Goal: Task Accomplishment & Management: Use online tool/utility

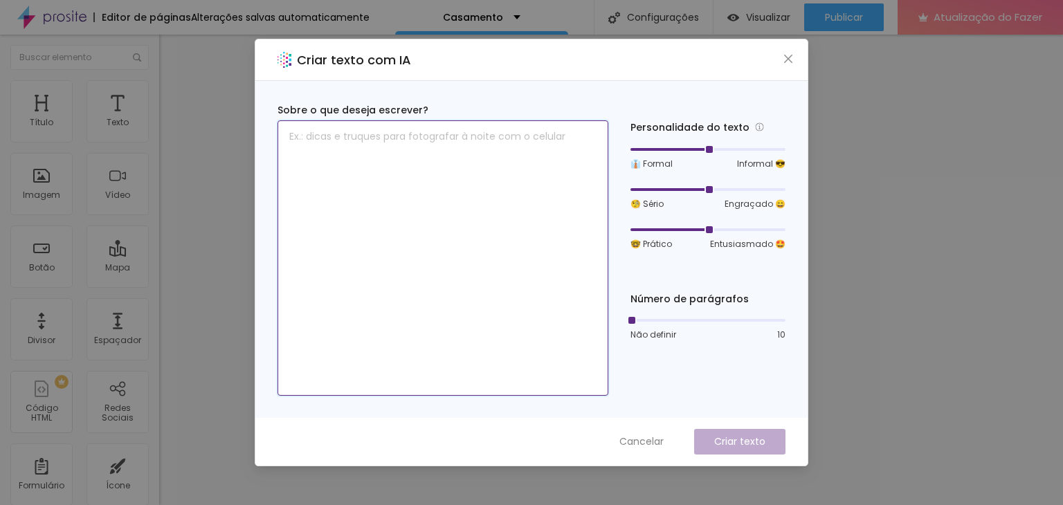
click at [382, 144] on textarea at bounding box center [443, 258] width 331 height 276
type textarea "Casamento"
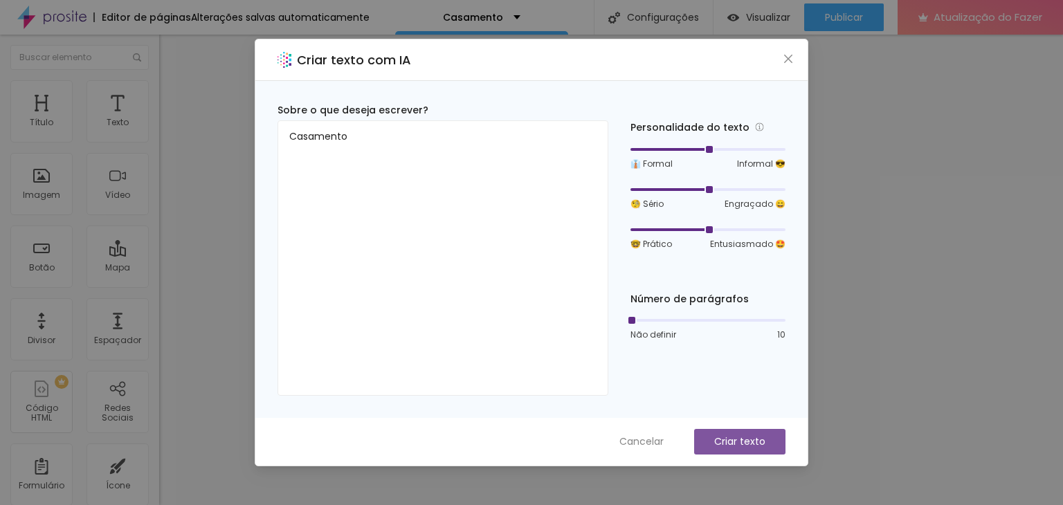
click at [725, 448] on font "Criar texto" at bounding box center [739, 442] width 51 height 14
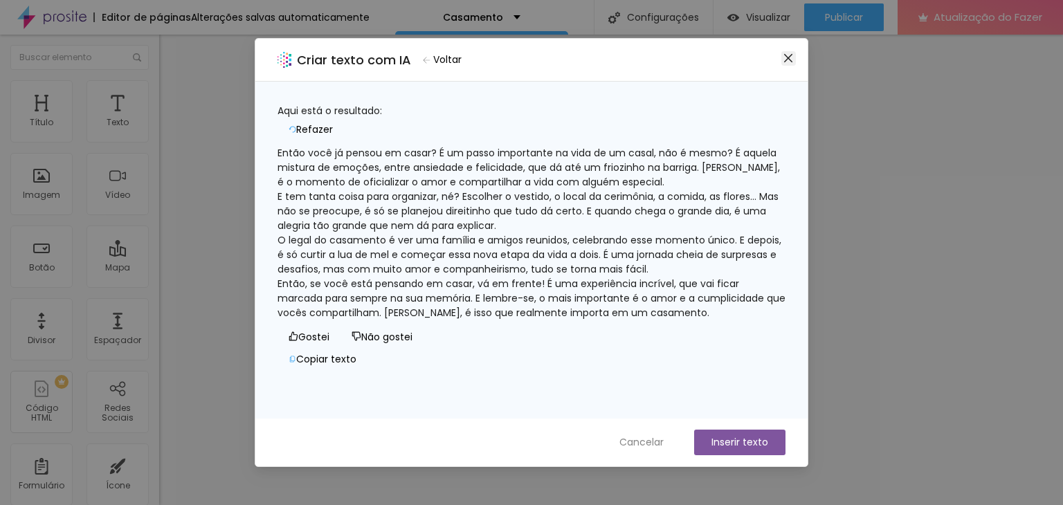
click at [783, 59] on icon "fechar" at bounding box center [788, 58] width 11 height 11
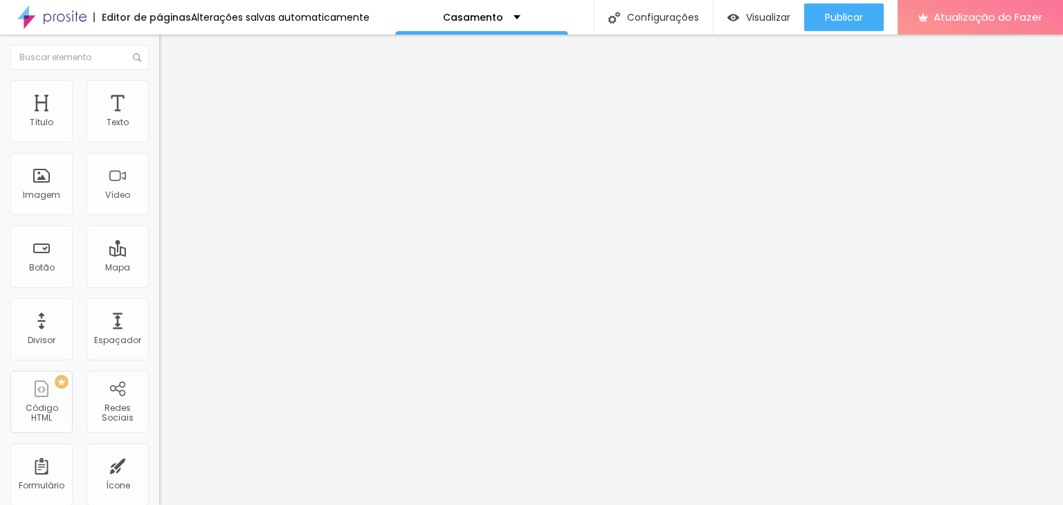
click at [170, 51] on img "button" at bounding box center [175, 50] width 11 height 11
click at [159, 81] on li "Avançado" at bounding box center [238, 87] width 159 height 14
click at [159, 70] on li "Estilo" at bounding box center [238, 73] width 159 height 14
click at [159, 88] on img at bounding box center [165, 86] width 12 height 12
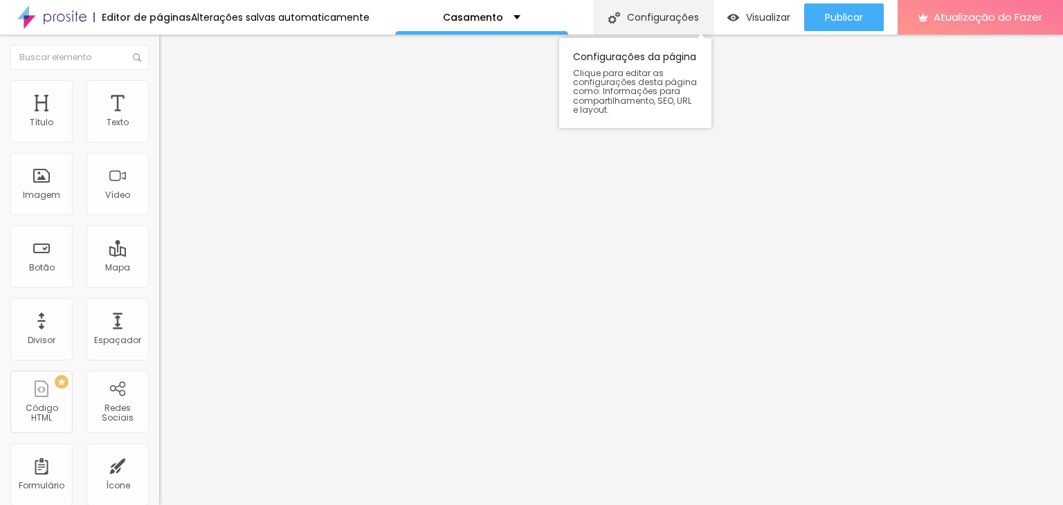
click at [642, 12] on font "Configurações" at bounding box center [663, 17] width 72 height 14
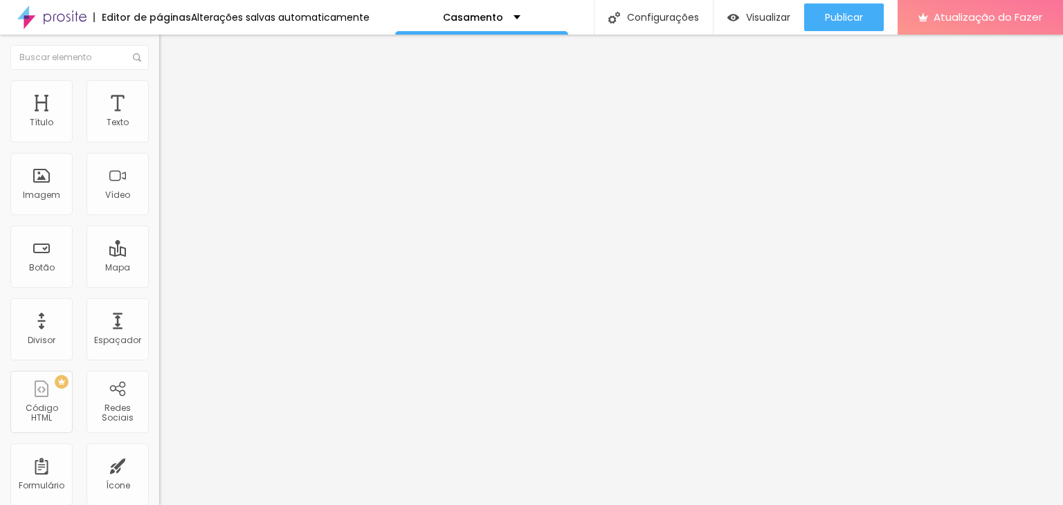
click at [159, 94] on ul "Estilo Avançado" at bounding box center [238, 80] width 159 height 28
click at [159, 80] on li "Estilo" at bounding box center [238, 73] width 159 height 14
type input "0.3"
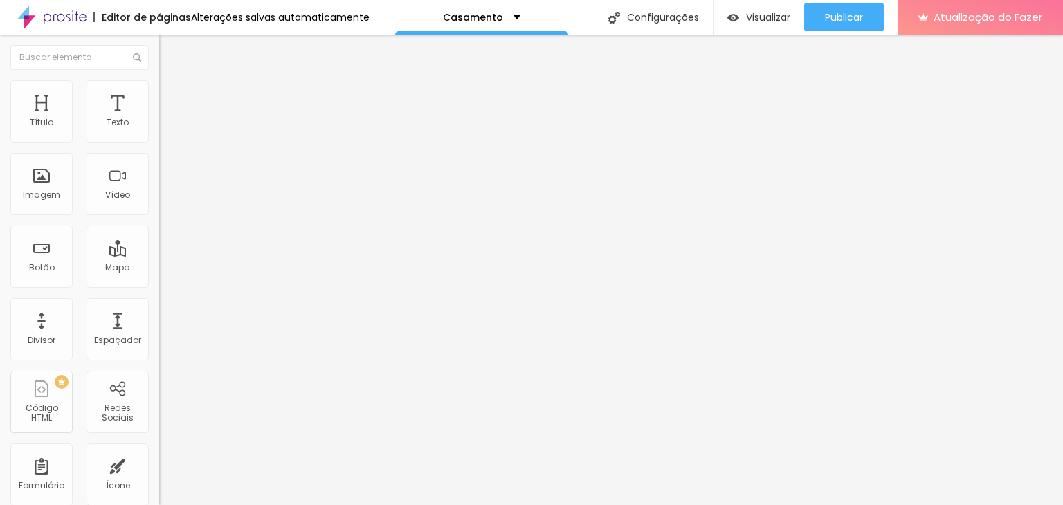
type input "1.1"
type input "2.6"
type input "2.8"
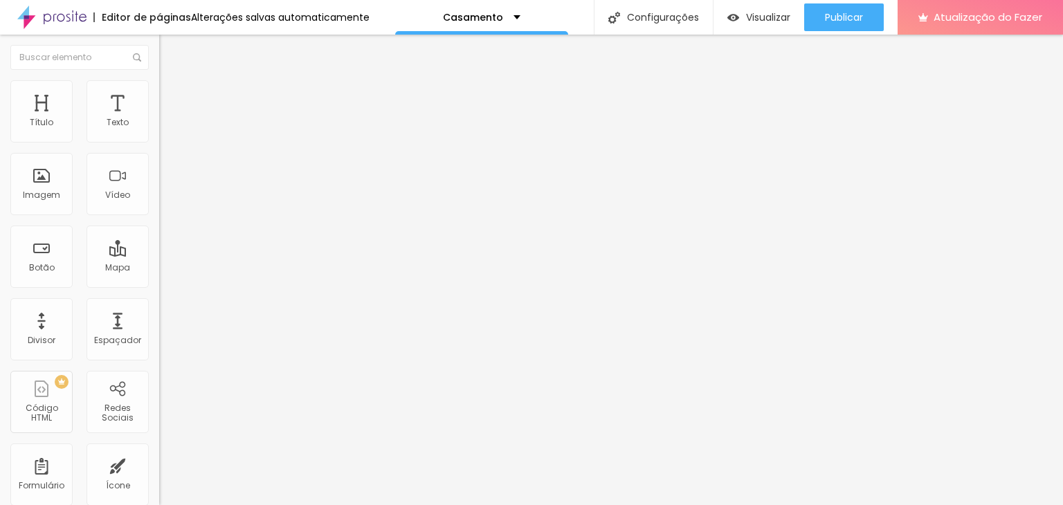
type input "2.8"
type input "2.9"
type input "2.8"
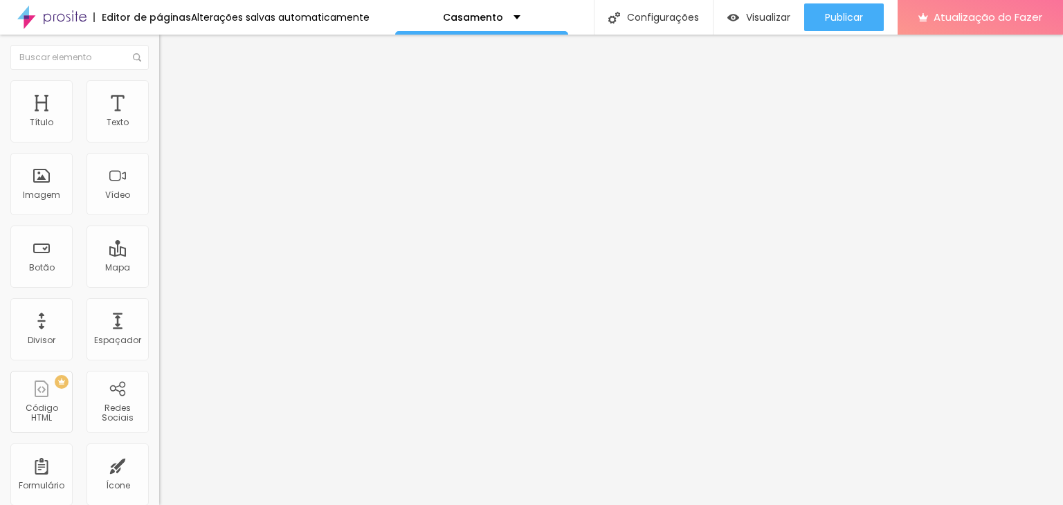
type input "2.6"
type input "2.5"
type input "2.3"
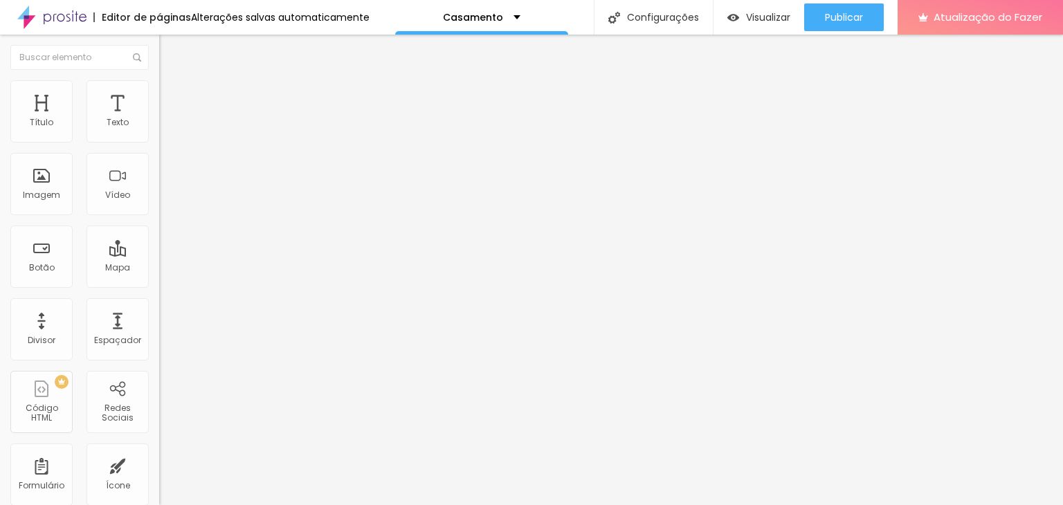
type input "2.3"
type input "2.1"
type input "1.9"
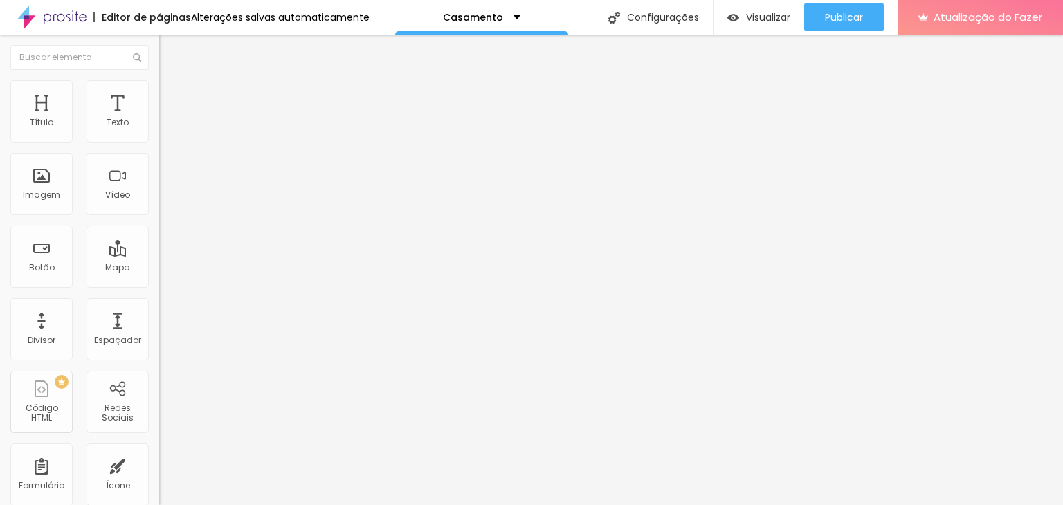
type input "1.8"
type input "1.7"
type input "1.6"
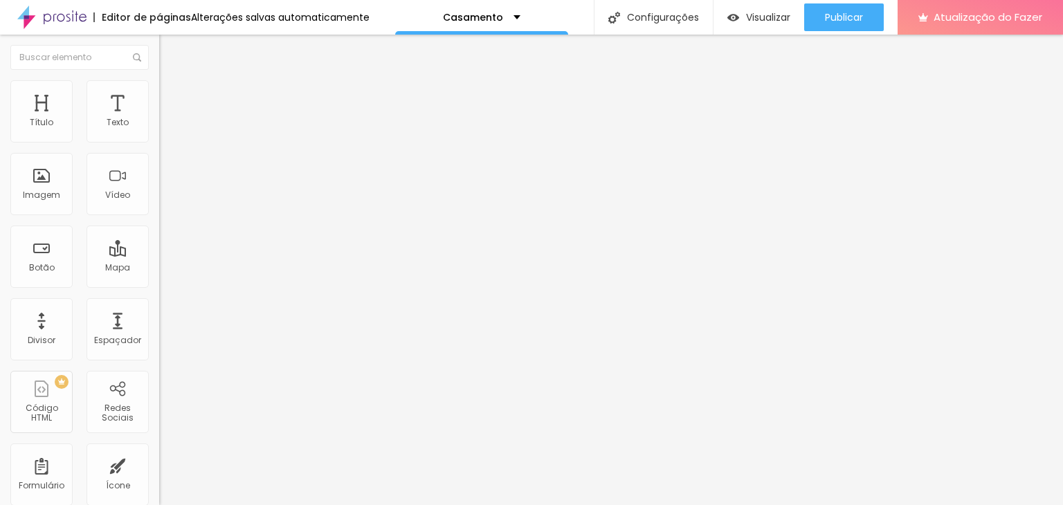
type input "1.6"
type input "1.5"
type input "1.4"
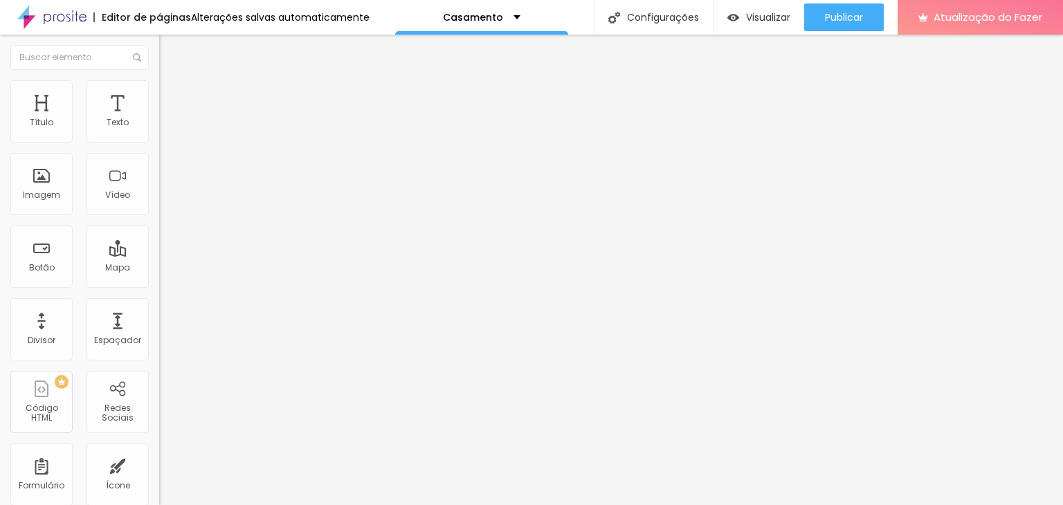
type input "1.3"
type input "1.2"
type input "1.1"
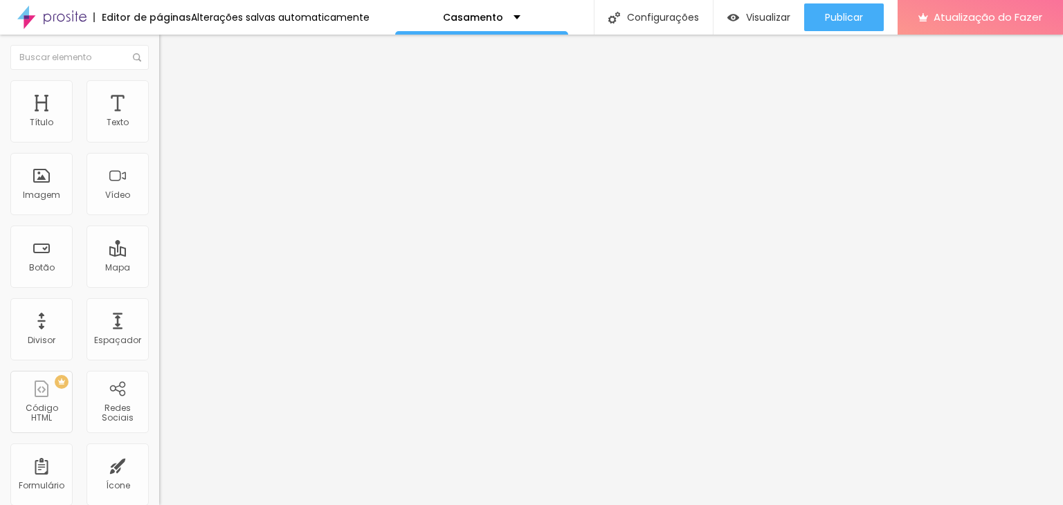
type input "1.1"
type input "1"
type input "1.1"
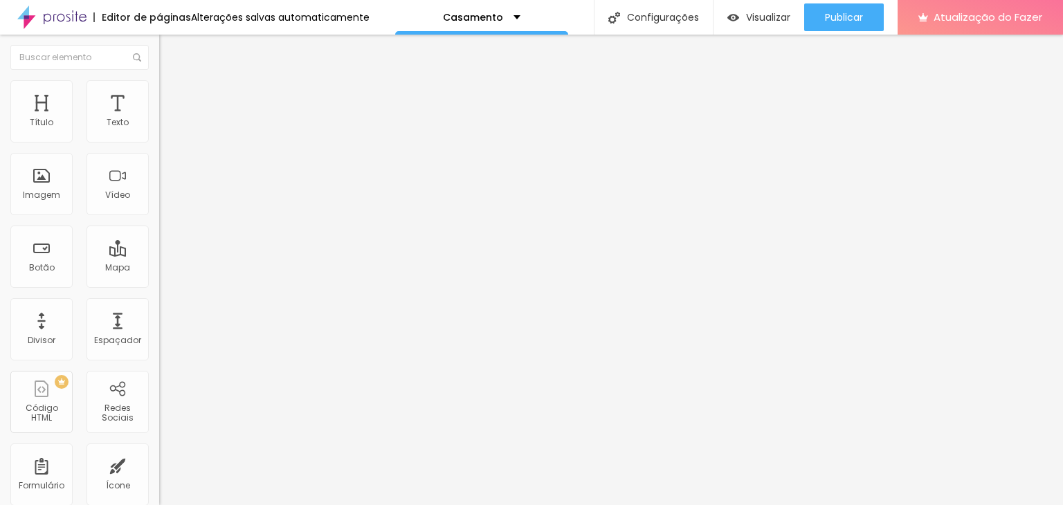
type input "1.2"
type input "1.3"
type input "1.4"
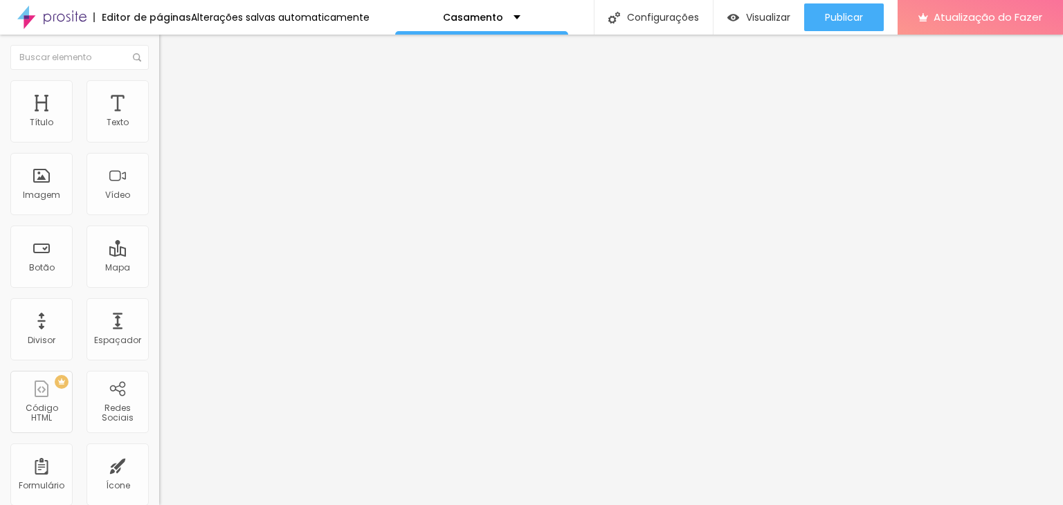
type input "1.4"
type input "1.5"
type input "1.6"
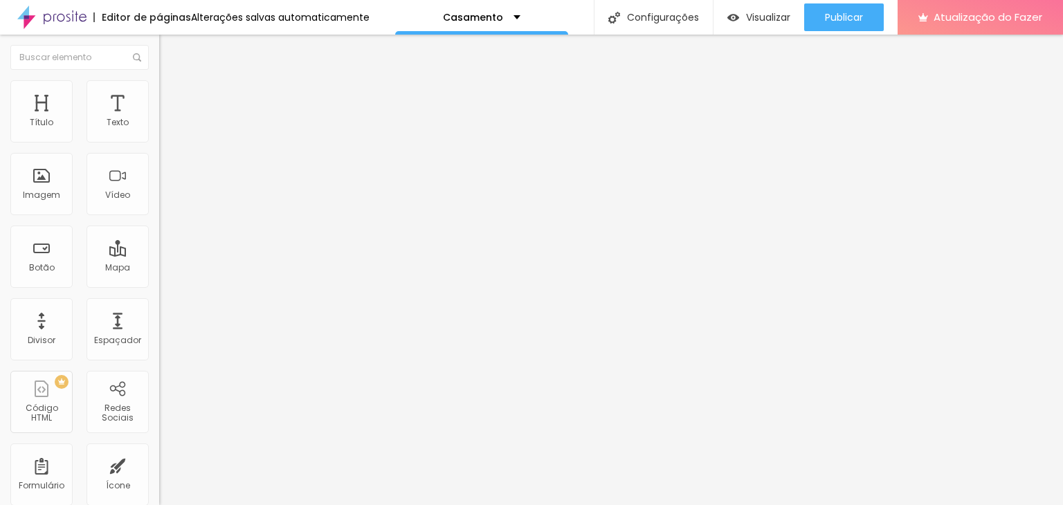
type input "1.7"
drag, startPoint x: 32, startPoint y: 162, endPoint x: 46, endPoint y: 161, distance: 14.6
type input "1.7"
click at [159, 451] on input "range" at bounding box center [203, 456] width 89 height 11
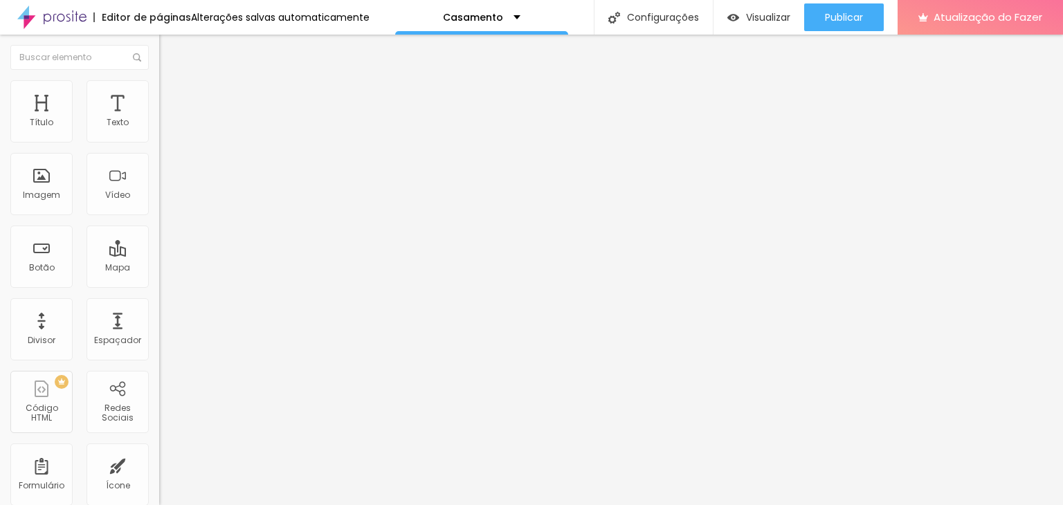
drag, startPoint x: 94, startPoint y: 131, endPoint x: 89, endPoint y: 137, distance: 8.3
click at [159, 255] on div at bounding box center [238, 261] width 159 height 12
type input "24"
type input "25"
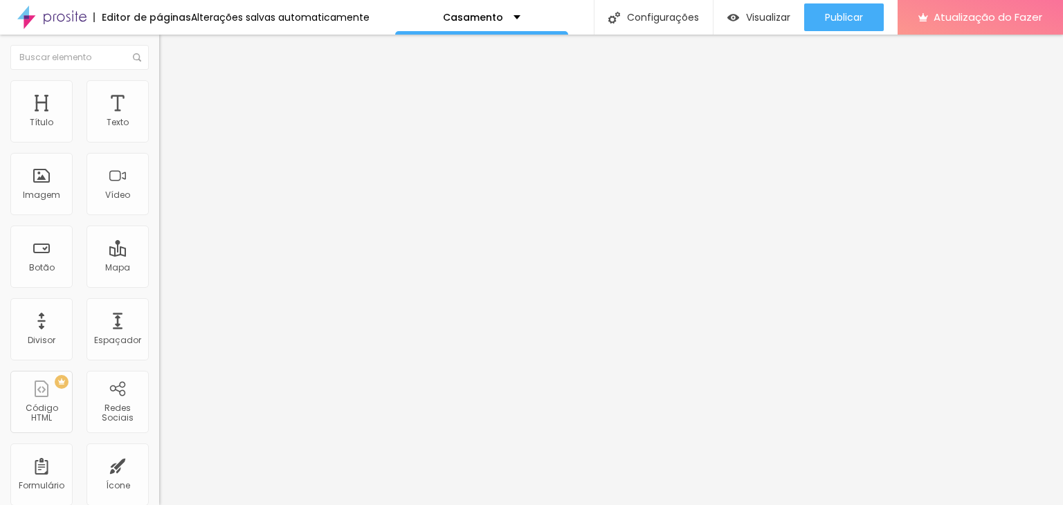
type input "25"
type input "26"
type input "27"
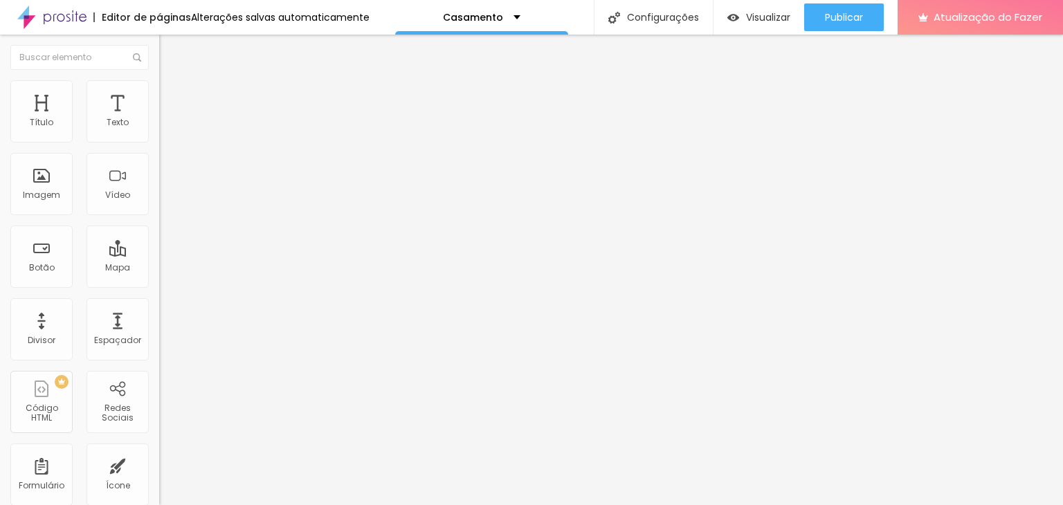
type input "26"
type input "25"
type input "24"
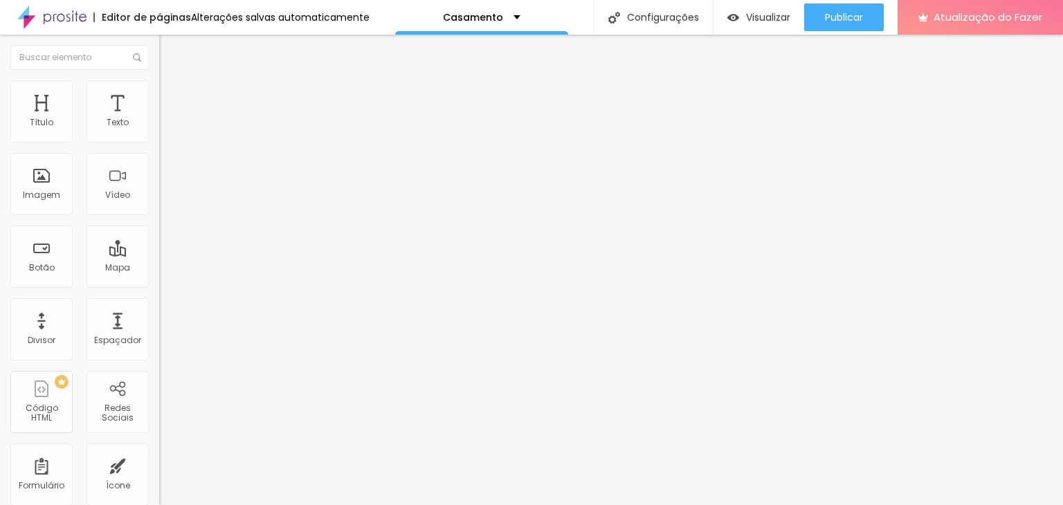
type input "24"
type input "23"
type input "22"
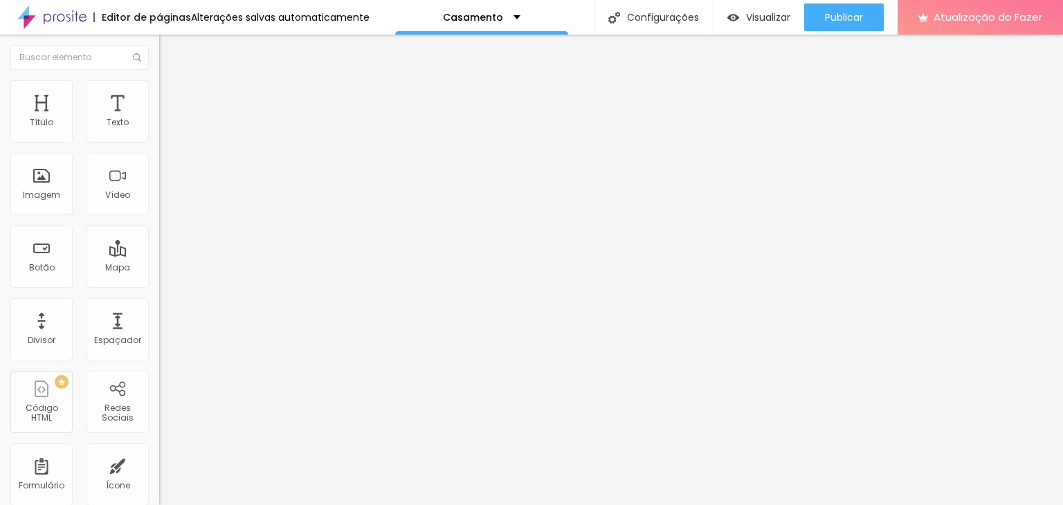
type input "23"
type input "24"
type input "25"
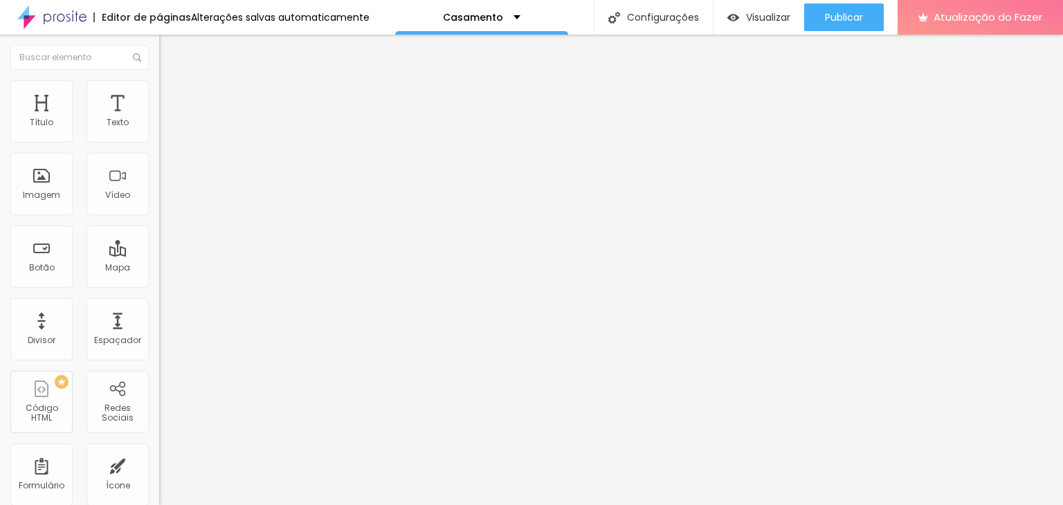
type input "25"
type input "26"
type input "27"
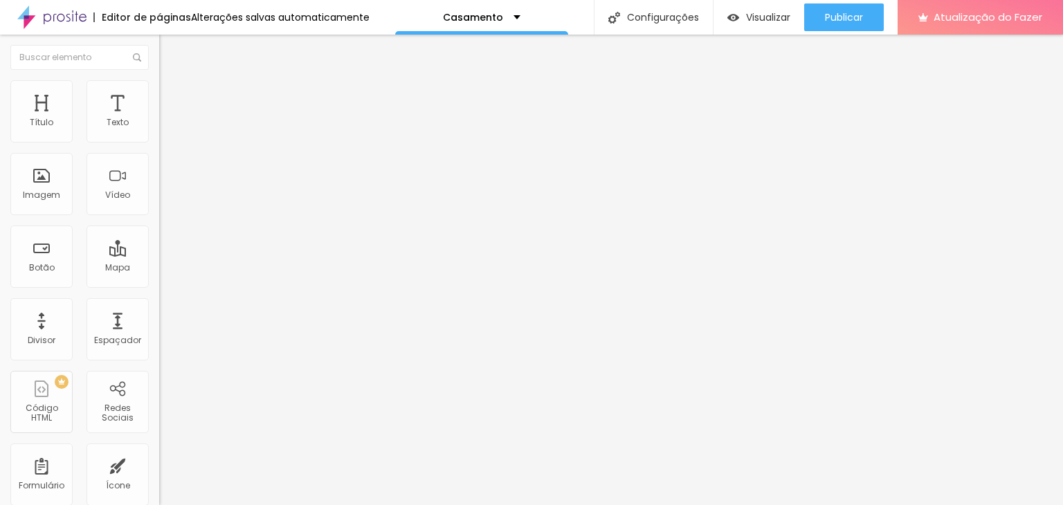
type input "28"
type input "29"
type input "30"
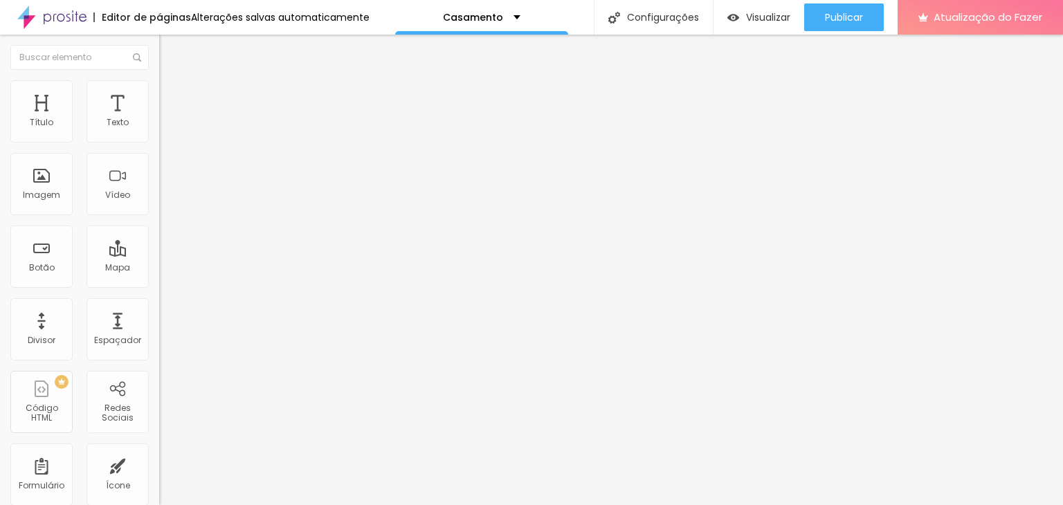
type input "30"
drag, startPoint x: 89, startPoint y: 137, endPoint x: 109, endPoint y: 139, distance: 20.2
type input "30"
click at [159, 255] on input "range" at bounding box center [203, 260] width 89 height 11
click at [170, 48] on div "Editar nulo" at bounding box center [206, 50] width 72 height 11
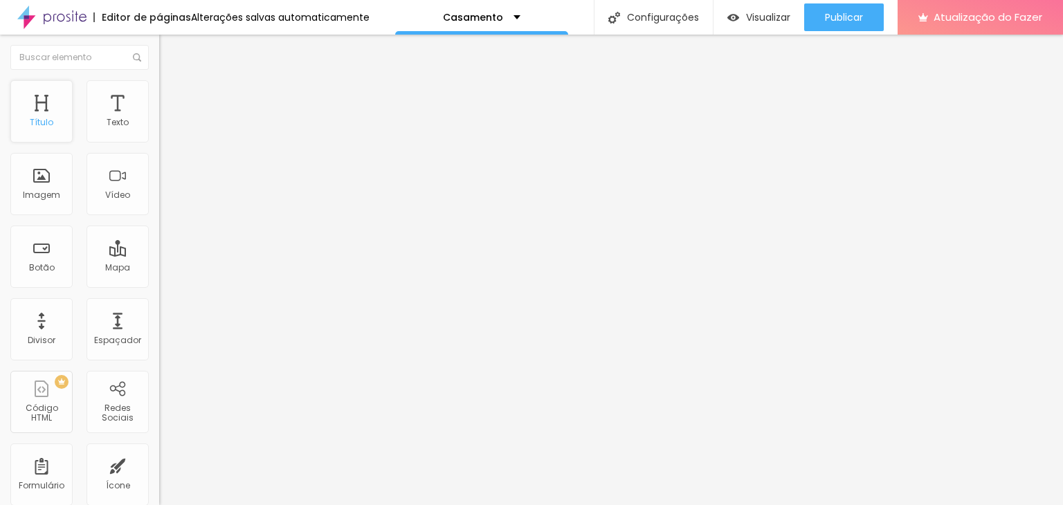
click at [44, 109] on div "Título" at bounding box center [41, 111] width 62 height 62
click at [118, 122] on font "Texto" at bounding box center [118, 122] width 22 height 12
click at [41, 192] on font "Imagem" at bounding box center [41, 195] width 37 height 12
click at [172, 93] on font "Avançado" at bounding box center [195, 90] width 46 height 12
click at [159, 79] on img at bounding box center [165, 72] width 12 height 12
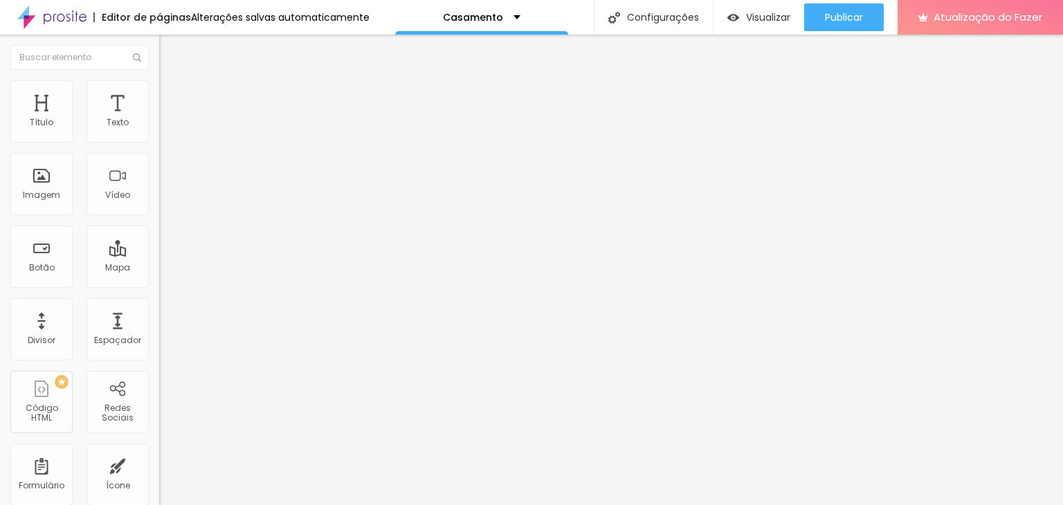
click at [159, 45] on button "Editar nulo" at bounding box center [238, 51] width 159 height 32
click at [170, 48] on div "Editar nulo" at bounding box center [206, 50] width 72 height 11
click at [170, 48] on img "button" at bounding box center [175, 50] width 11 height 11
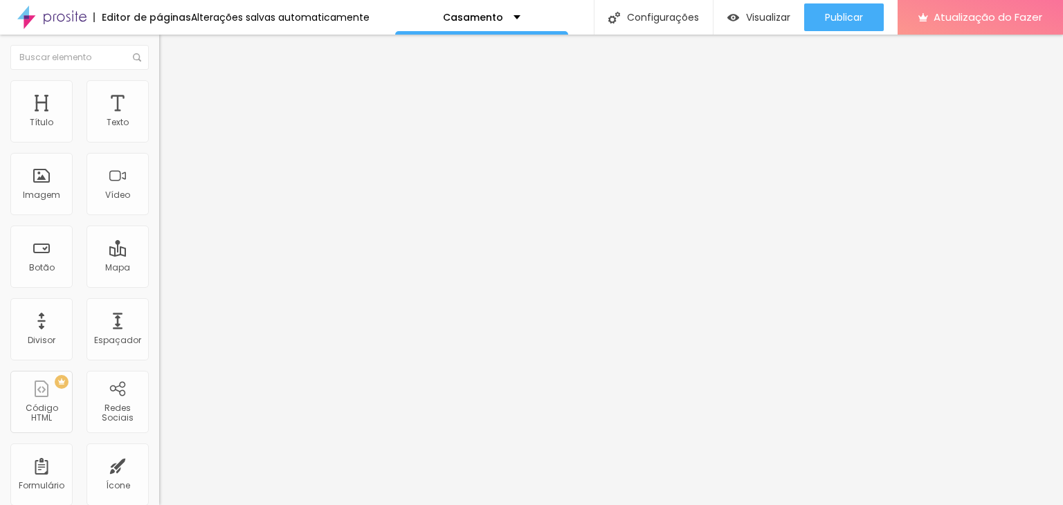
click at [170, 48] on img "button" at bounding box center [175, 50] width 11 height 11
click at [168, 119] on font "Trocar imagem" at bounding box center [201, 113] width 67 height 12
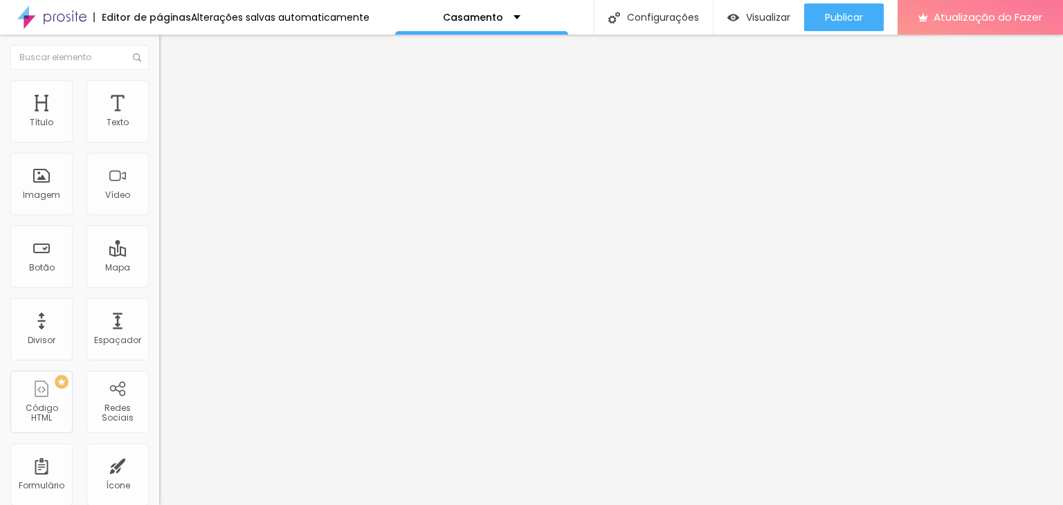
click at [159, 39] on button "Editar nulo" at bounding box center [238, 51] width 159 height 32
click at [318, 23] on div "Editor de páginas Alterações salvas automaticamente" at bounding box center [185, 17] width 370 height 35
click at [309, 13] on font "Alterações salvas automaticamente" at bounding box center [280, 17] width 179 height 14
click at [332, 23] on font "Alterações salvas automaticamente" at bounding box center [280, 17] width 179 height 14
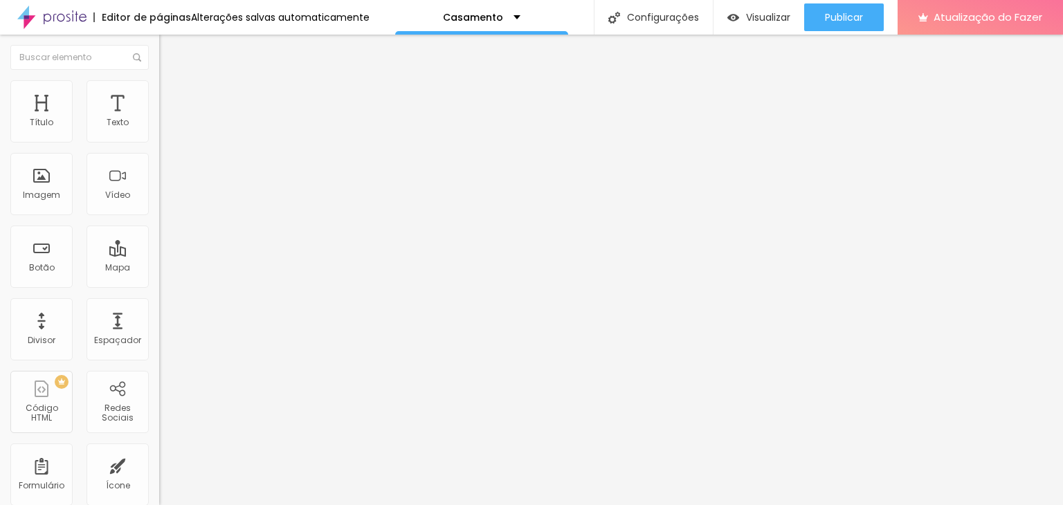
click at [485, 8] on div "Casamento" at bounding box center [481, 17] width 173 height 35
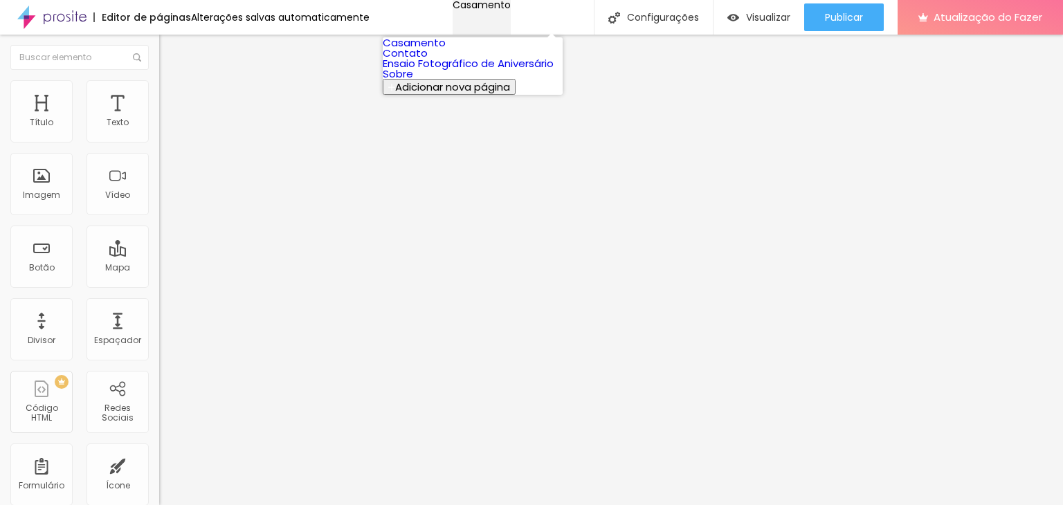
click at [485, 12] on font "Casamento" at bounding box center [482, 5] width 58 height 14
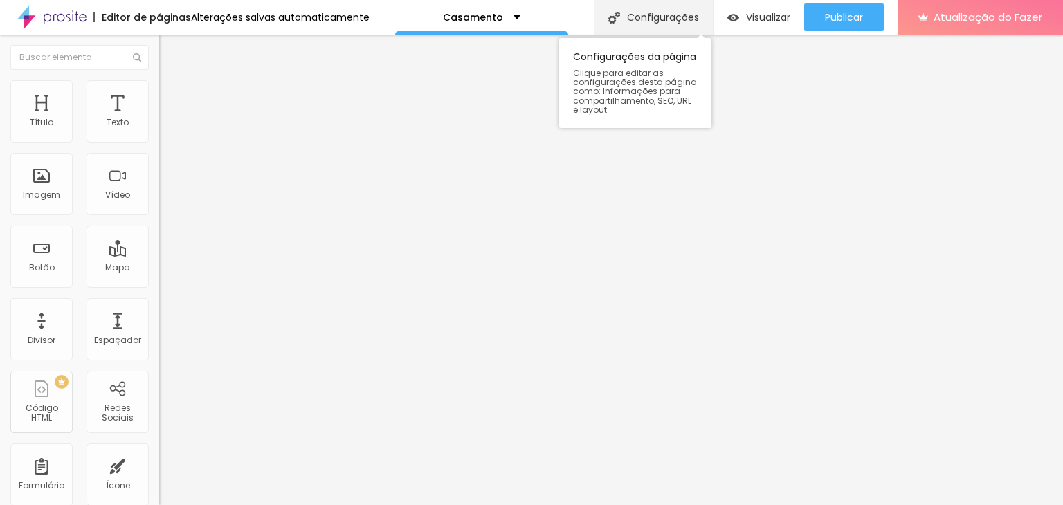
click at [645, 19] on font "Configurações" at bounding box center [663, 17] width 72 height 14
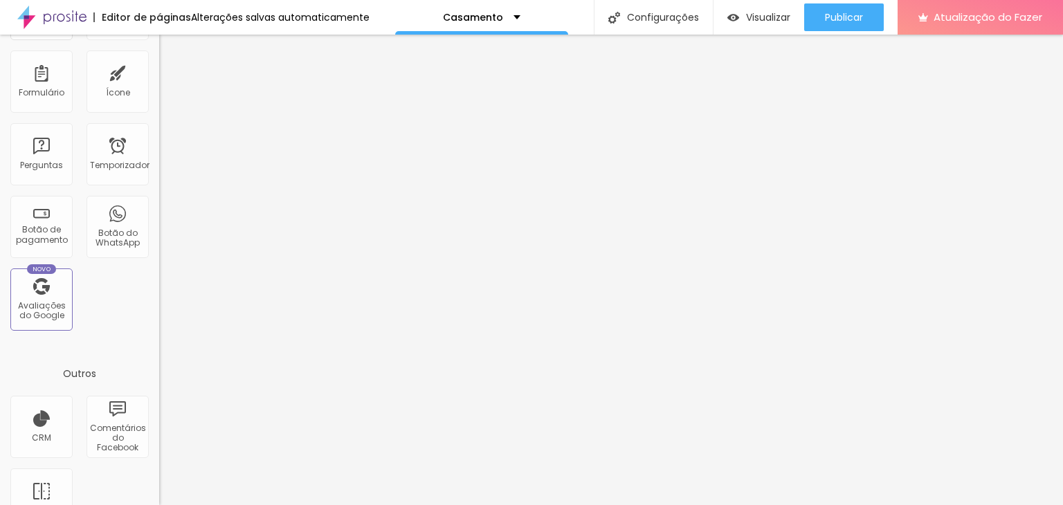
scroll to position [429, 0]
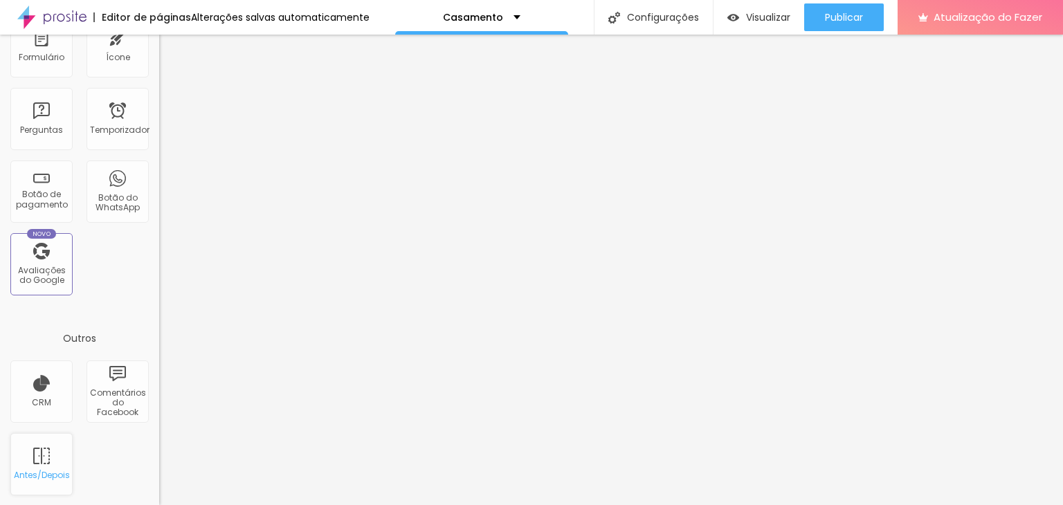
click at [46, 461] on div "Antes/Depois" at bounding box center [41, 464] width 62 height 62
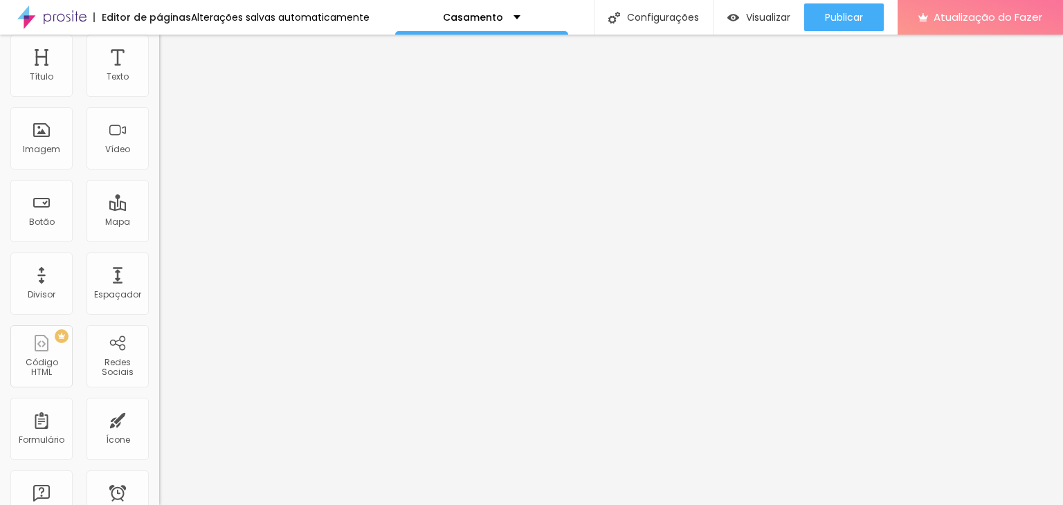
scroll to position [0, 0]
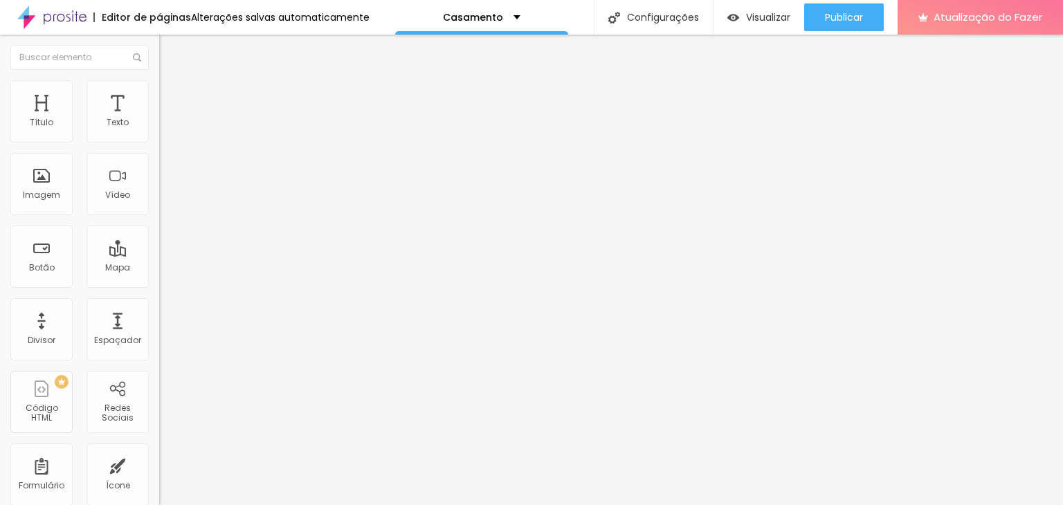
click at [159, 82] on img at bounding box center [165, 86] width 12 height 12
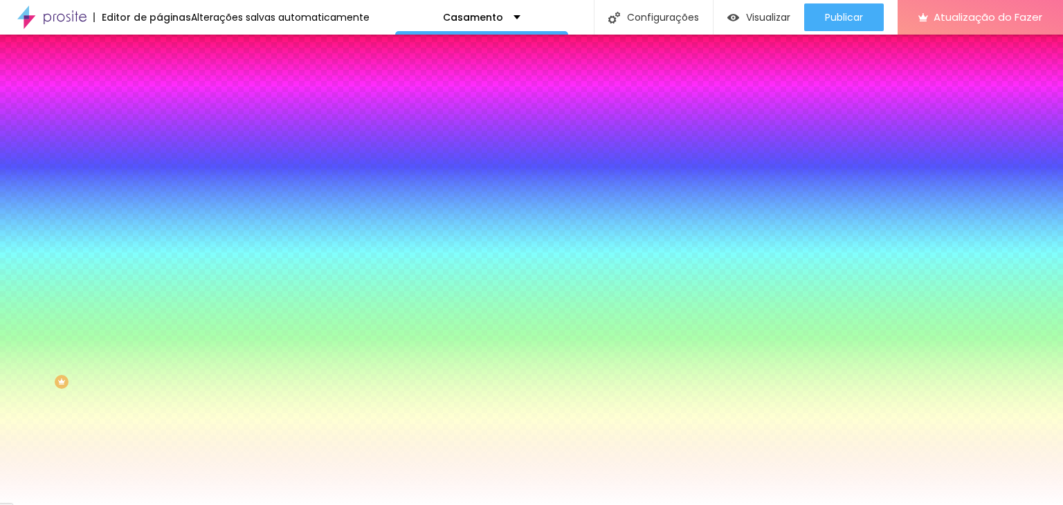
click at [172, 82] on font "Conteúdo" at bounding box center [193, 76] width 43 height 12
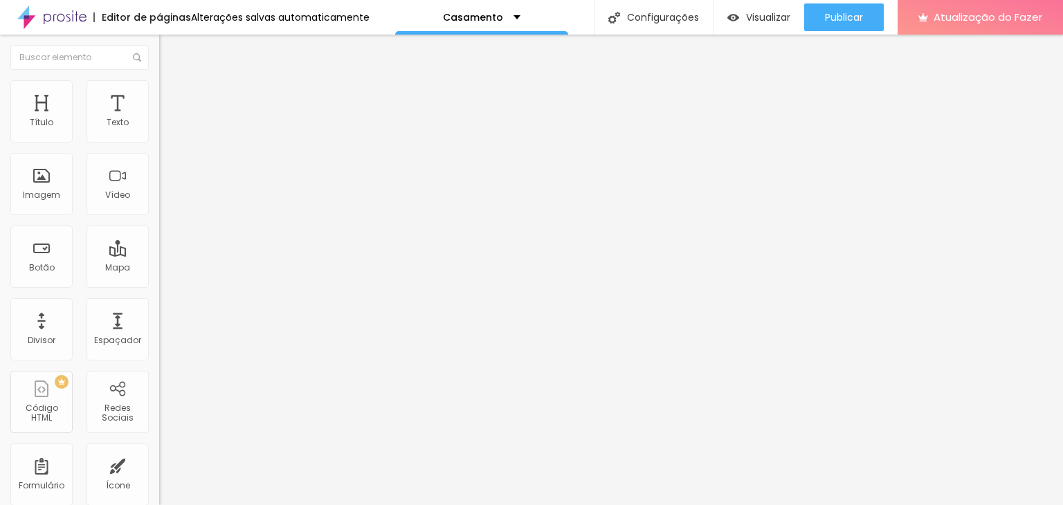
click at [159, 217] on font "Original" at bounding box center [175, 211] width 33 height 12
click at [159, 233] on span "Padrão" at bounding box center [174, 228] width 31 height 12
click at [159, 246] on span "Quadrado" at bounding box center [181, 241] width 45 height 12
click at [159, 175] on img at bounding box center [164, 170] width 10 height 10
click at [159, 225] on font "Cinema" at bounding box center [176, 219] width 35 height 12
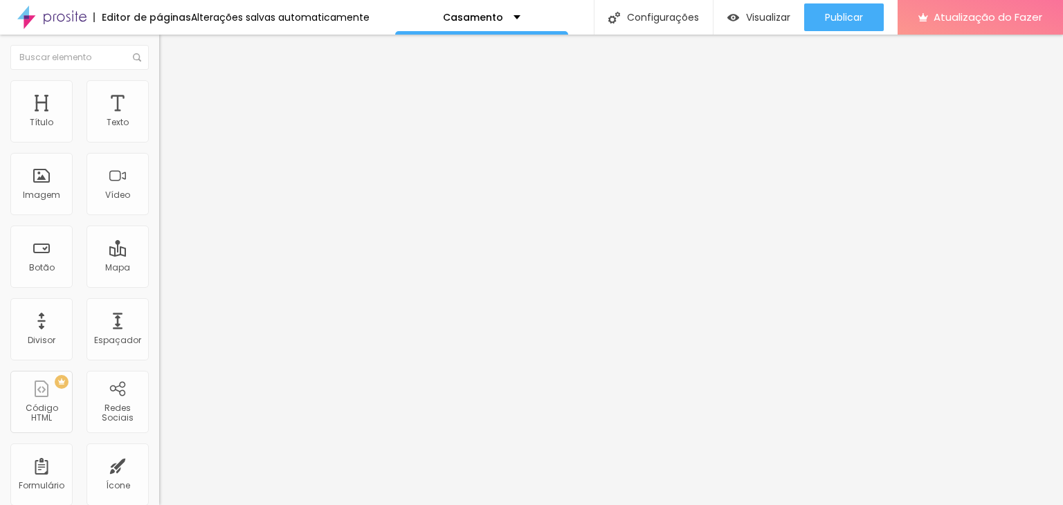
click at [159, 246] on font "Quadrado" at bounding box center [181, 241] width 45 height 12
click at [159, 118] on div "Trocar imagem" at bounding box center [238, 113] width 159 height 10
drag, startPoint x: 76, startPoint y: 155, endPoint x: 68, endPoint y: 332, distance: 177.4
click at [159, 316] on div "Trocar imagem Descrição da imagem (Alt) Alinhamento Proporção 1:1 Quadrado Cine…" at bounding box center [238, 212] width 159 height 208
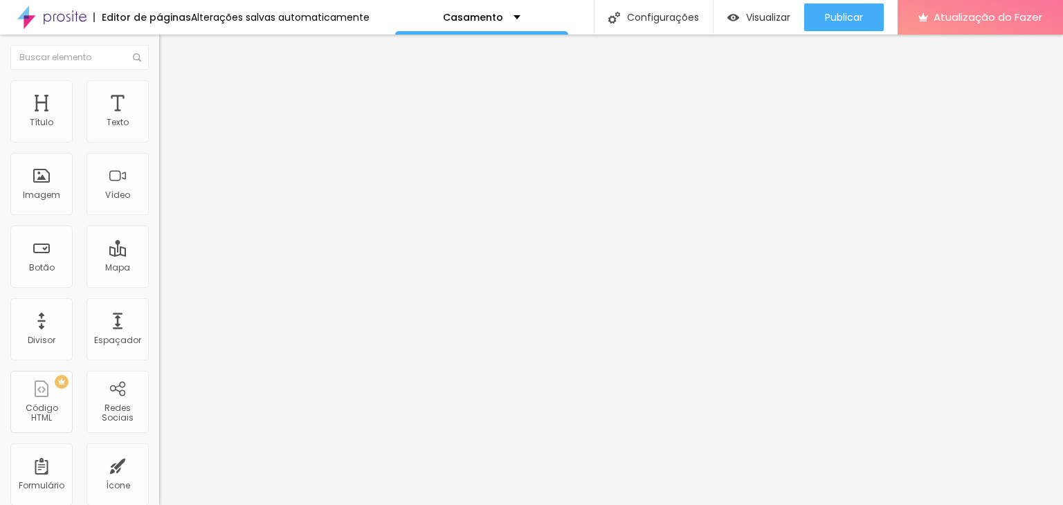
click at [172, 96] on font "Estilo" at bounding box center [182, 90] width 21 height 12
click at [159, 94] on li "Avançado" at bounding box center [238, 101] width 159 height 14
type input "16"
type input "17"
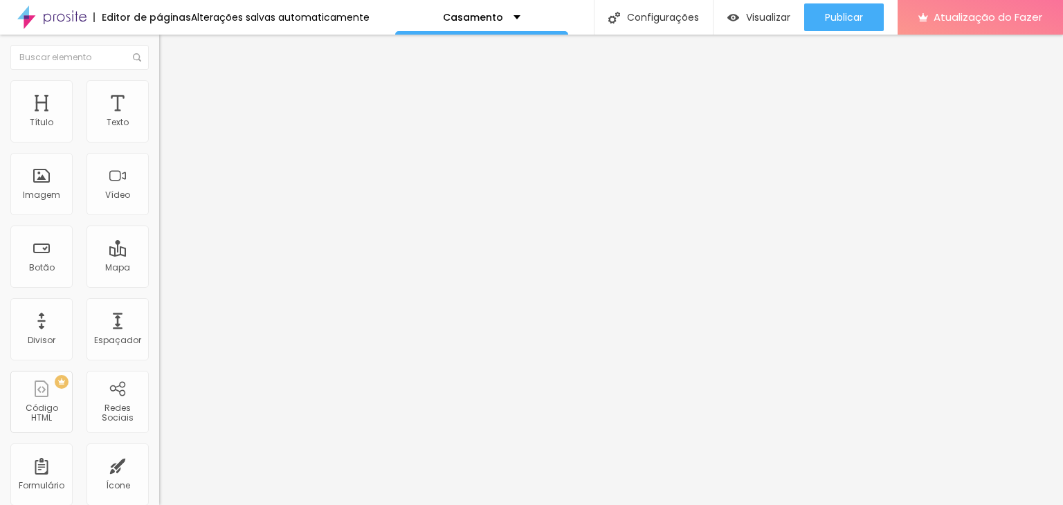
type input "17"
type input "21"
type input "22"
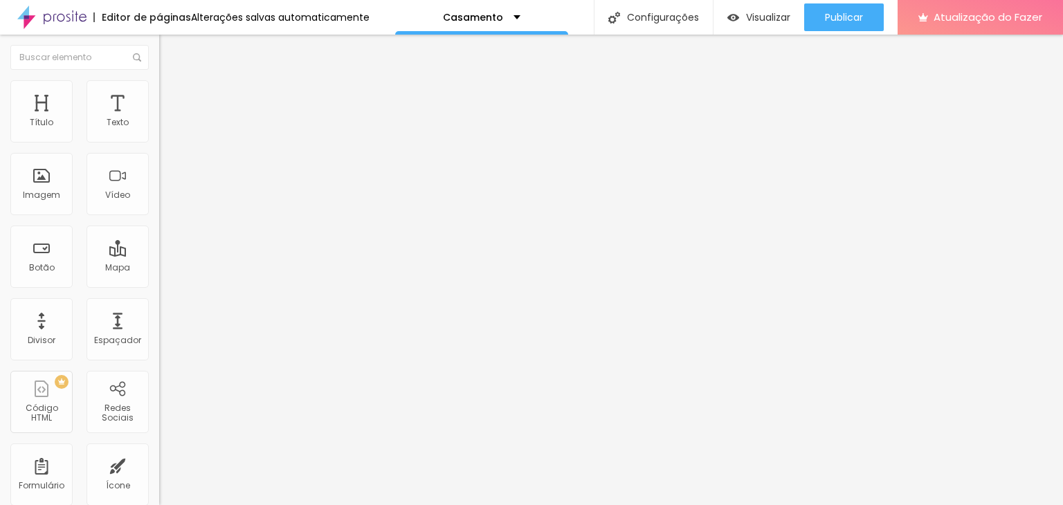
type input "25"
type input "27"
type input "28"
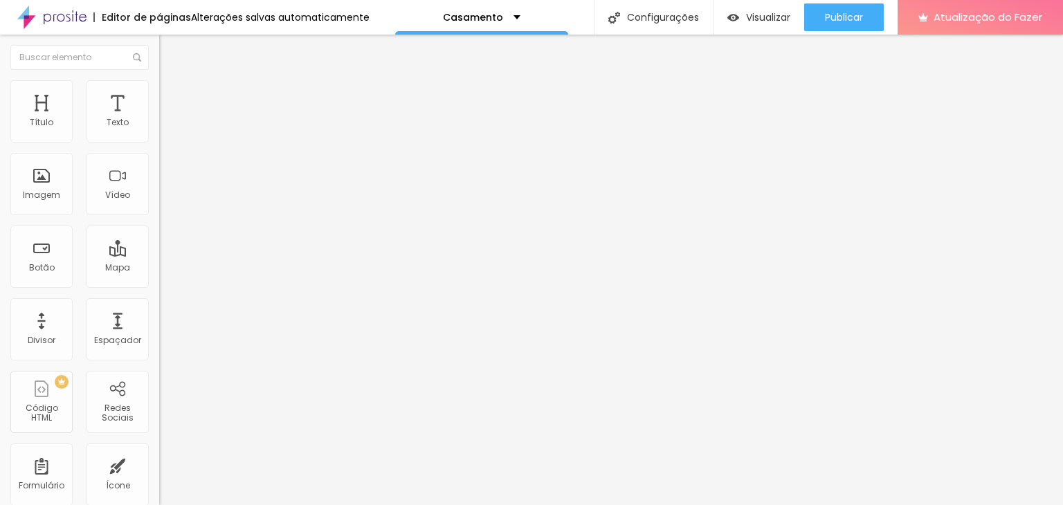
type input "28"
type input "29"
type input "28"
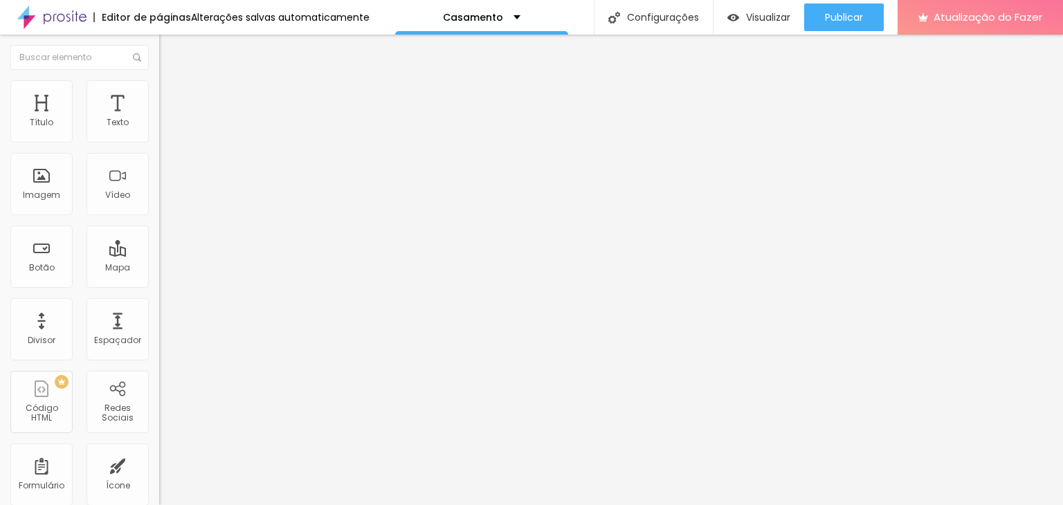
type input "23"
type input "22"
type input "19"
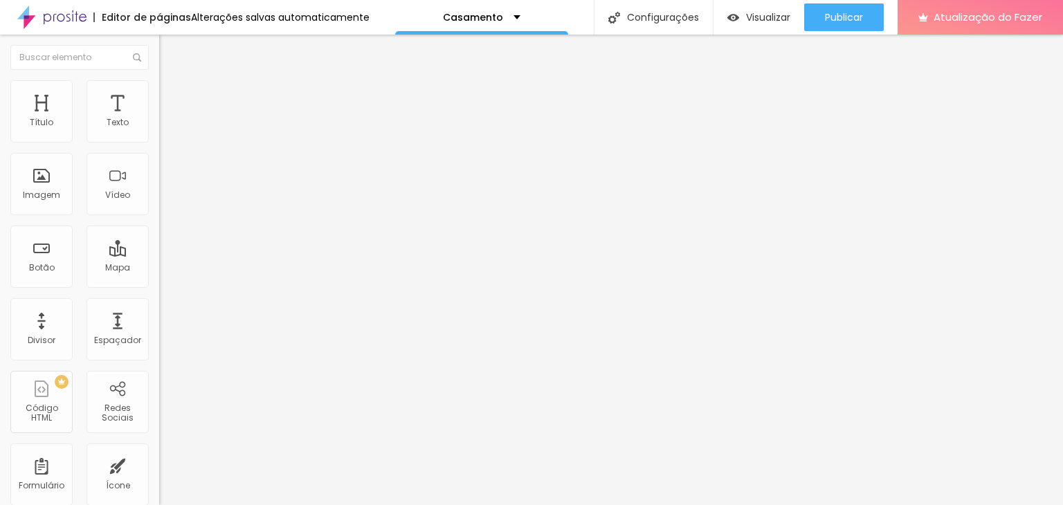
type input "19"
type input "17"
type input "16"
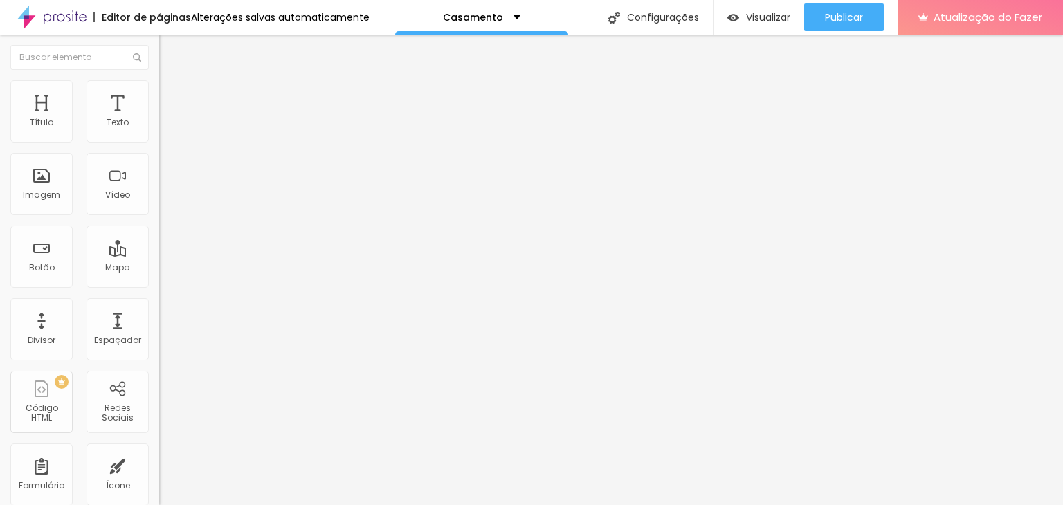
type input "15"
type input "14"
type input "13"
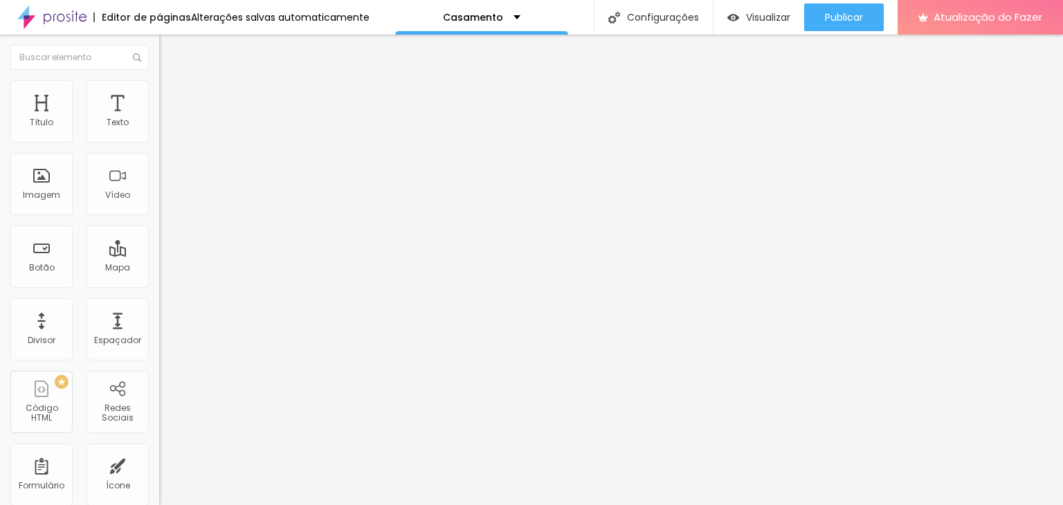
type input "13"
type input "12"
type input "10"
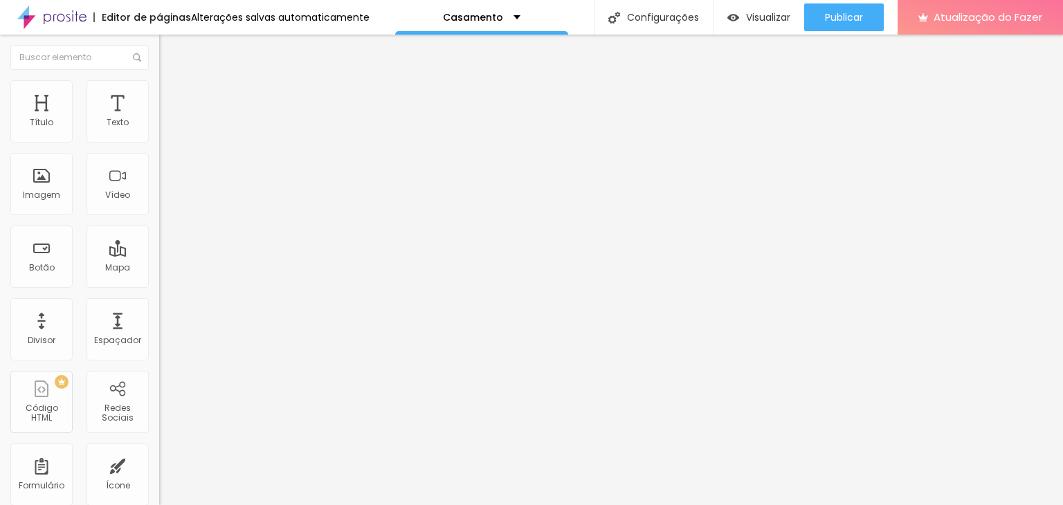
type input "9"
type input "7"
type input "5"
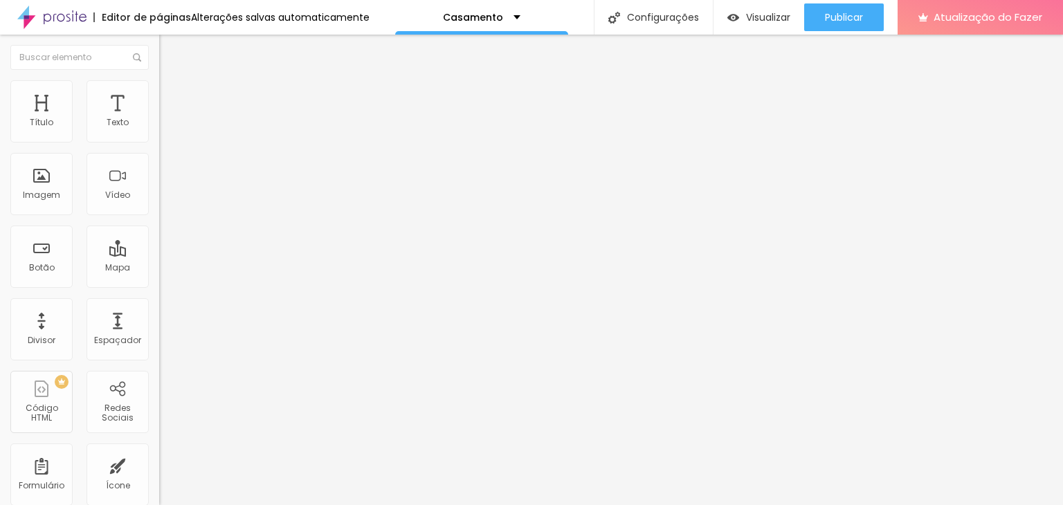
type input "5"
type input "2"
type input "1"
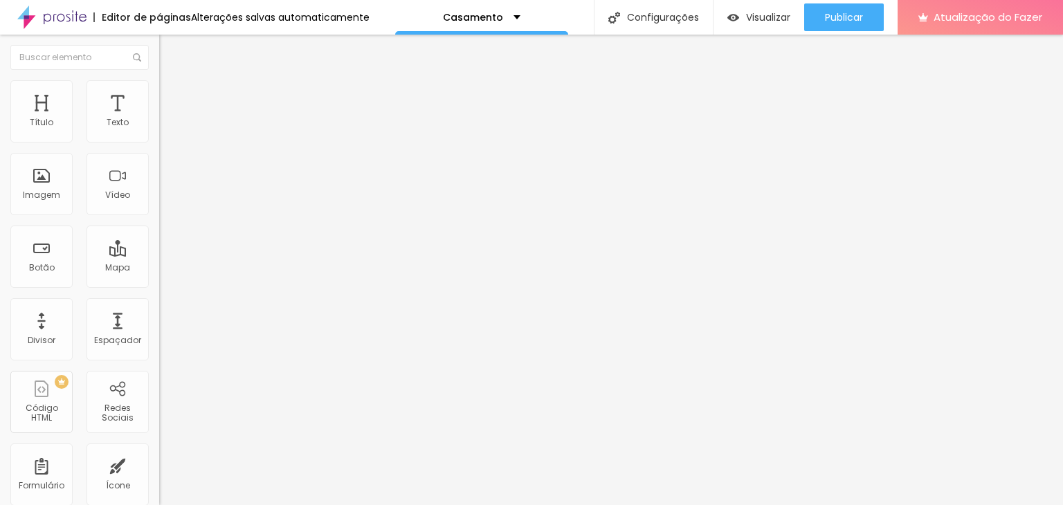
type input "0"
drag, startPoint x: 44, startPoint y: 164, endPoint x: 17, endPoint y: 165, distance: 26.3
type input "0"
click at [159, 465] on input "range" at bounding box center [203, 470] width 89 height 11
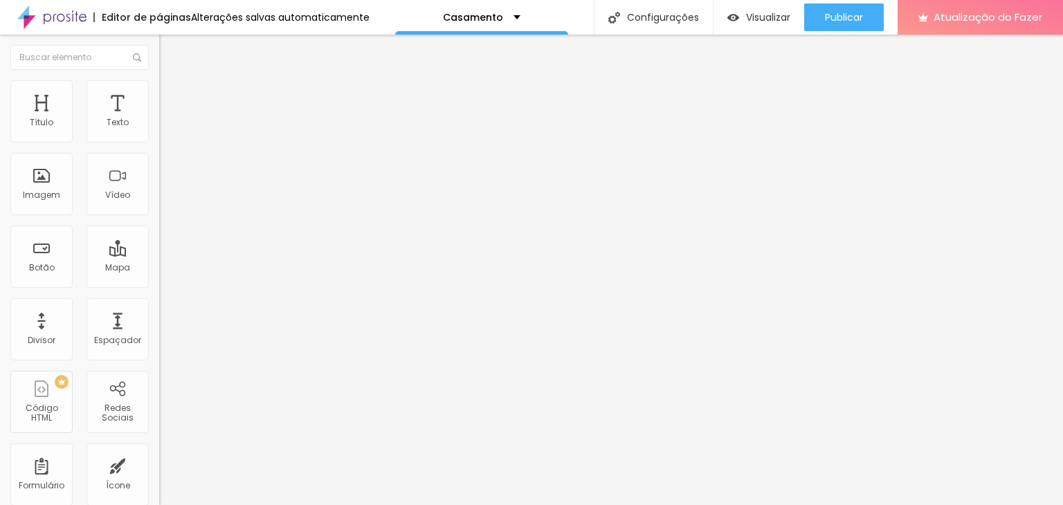
click at [159, 89] on img at bounding box center [165, 86] width 12 height 12
type input "95"
type input "90"
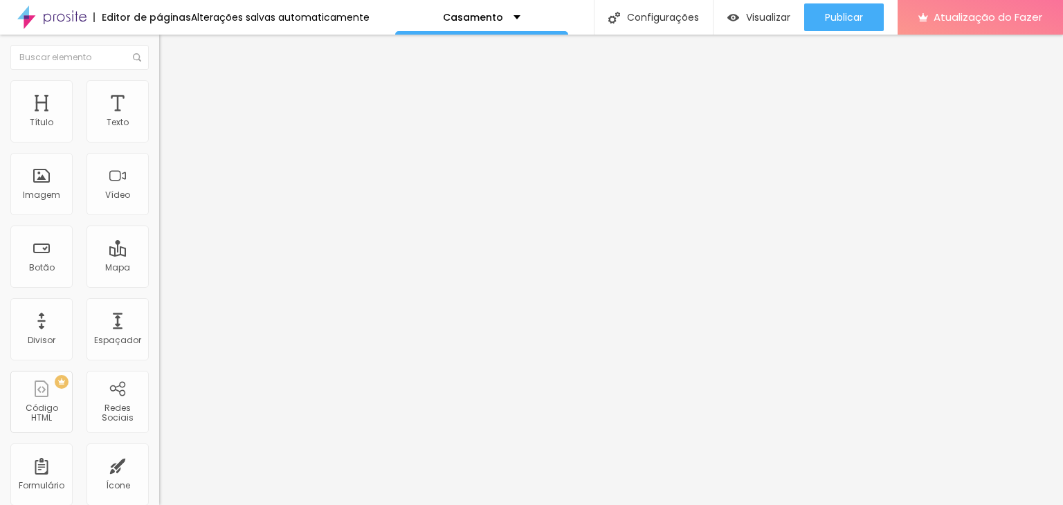
type input "85"
type input "80"
type input "75"
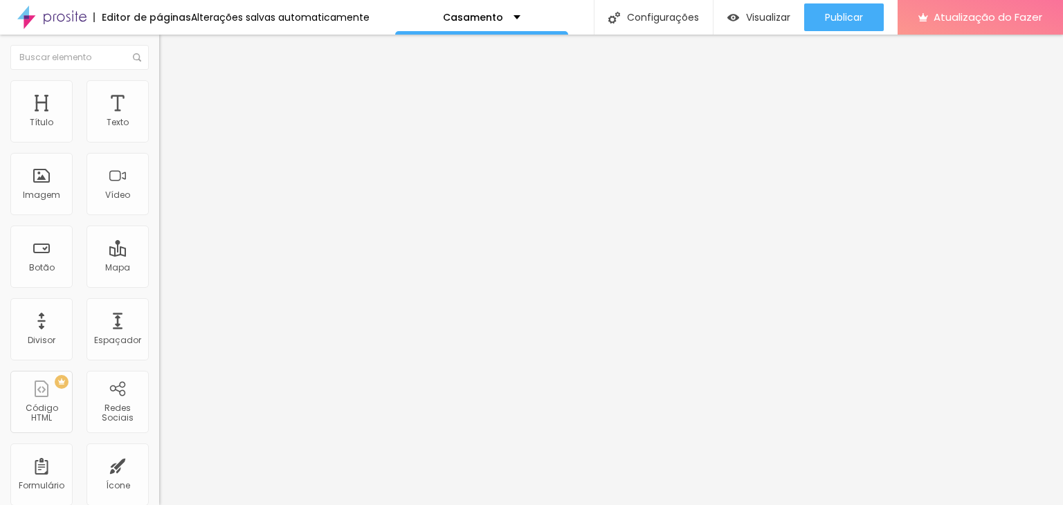
type input "75"
type input "80"
type input "85"
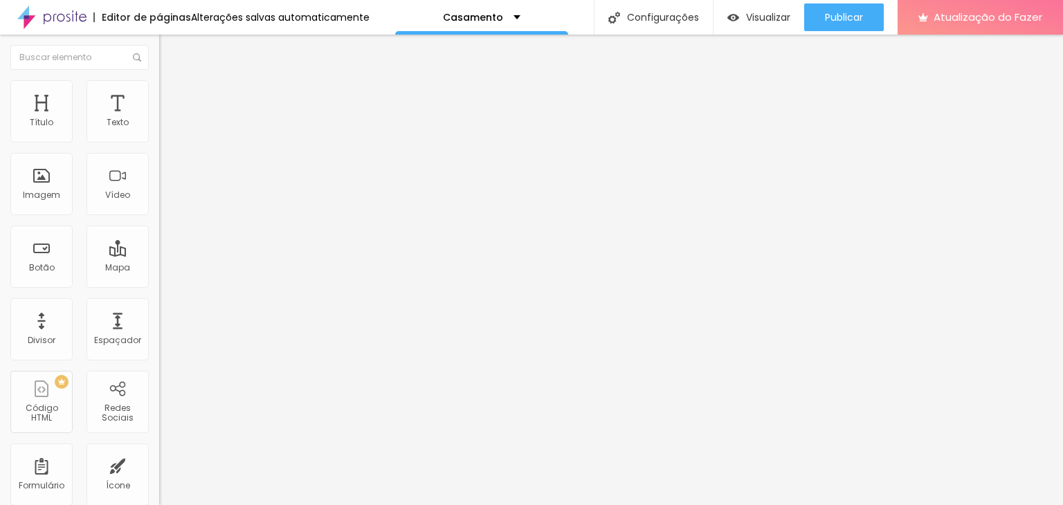
type input "80"
type input "85"
drag, startPoint x: 145, startPoint y: 145, endPoint x: 124, endPoint y: 145, distance: 21.5
type input "85"
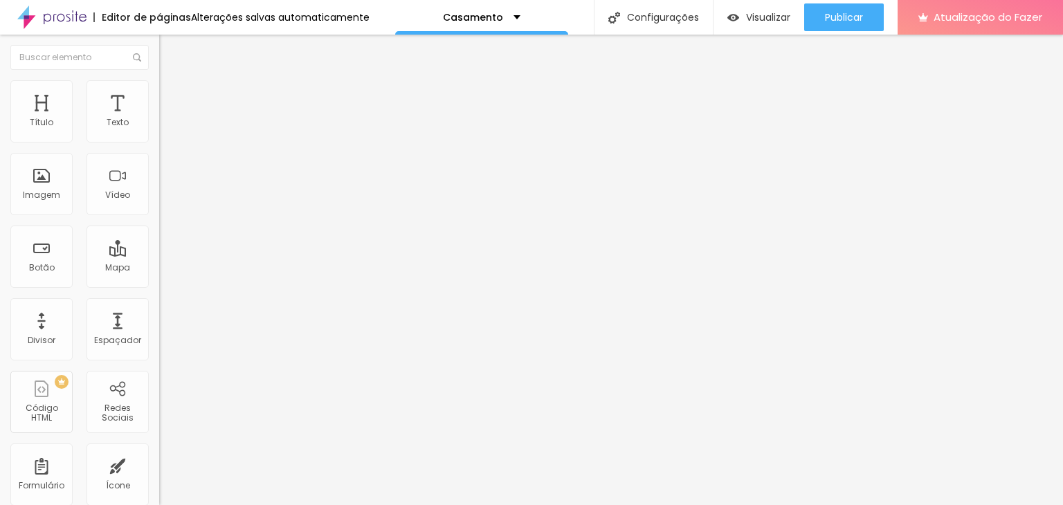
click at [159, 142] on input "range" at bounding box center [203, 136] width 89 height 11
click at [159, 80] on li "Conteúdo" at bounding box center [238, 73] width 159 height 14
click at [159, 188] on div at bounding box center [238, 182] width 159 height 11
click at [159, 197] on img at bounding box center [164, 193] width 10 height 10
click at [159, 186] on img at bounding box center [164, 182] width 10 height 10
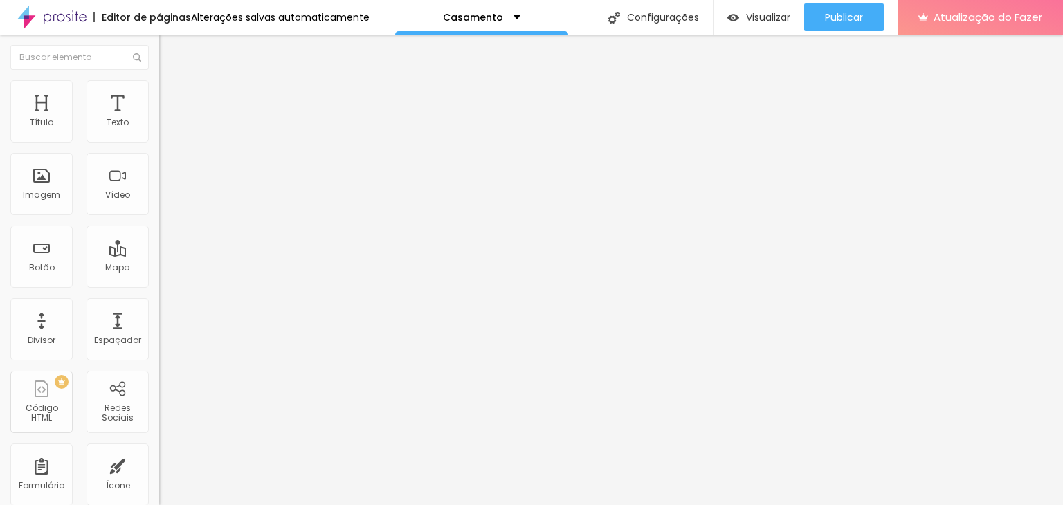
click at [159, 94] on li "Avançado" at bounding box center [238, 101] width 159 height 14
type input "11"
type input "12"
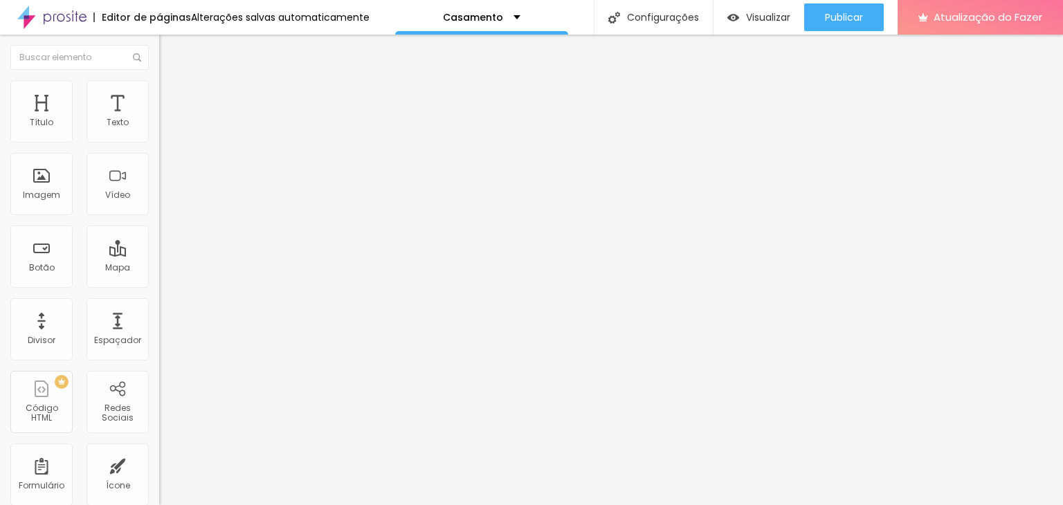
type input "13"
type input "14"
type input "13"
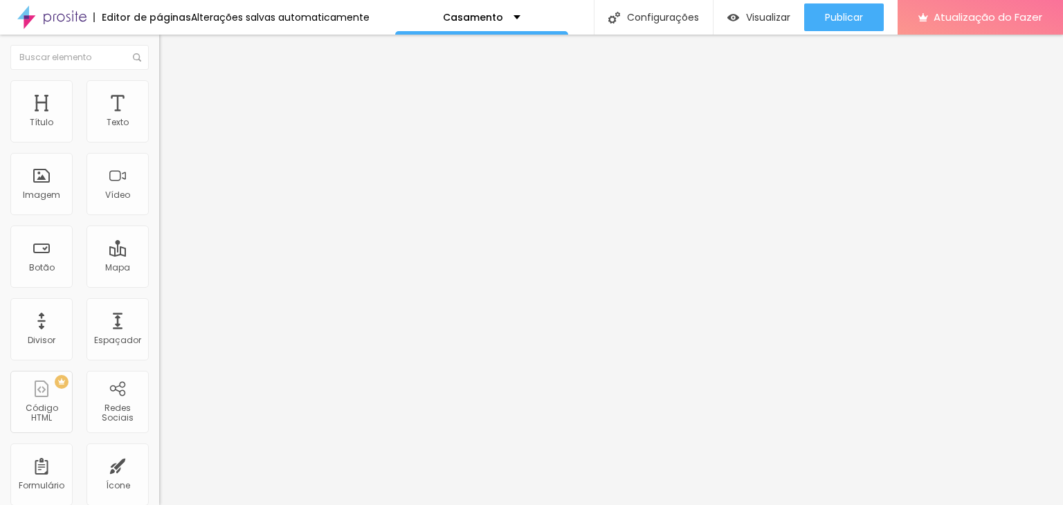
type input "13"
type input "12"
type input "10"
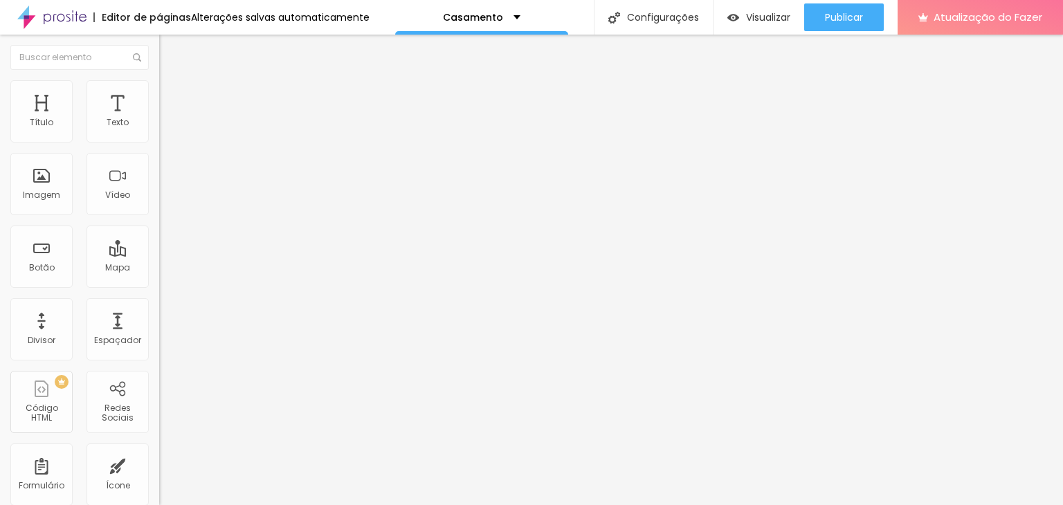
type input "7"
type input "6"
type input "5"
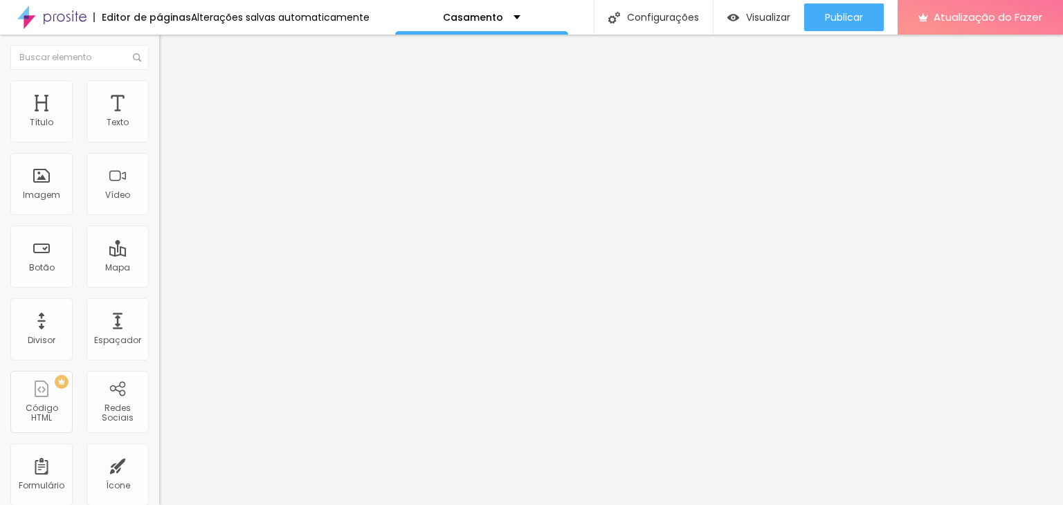
type input "5"
type input "4"
type input "3"
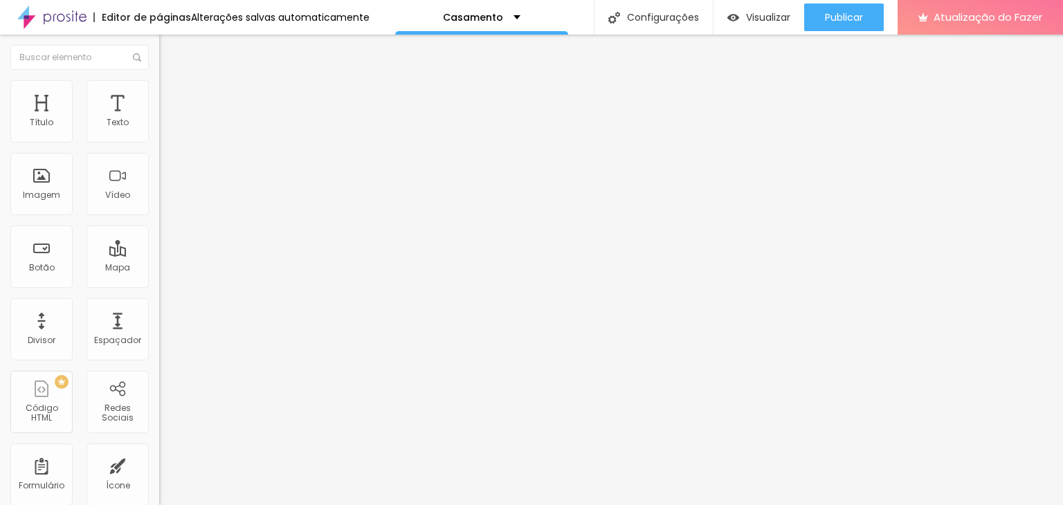
type input "2"
type input "1"
type input "2"
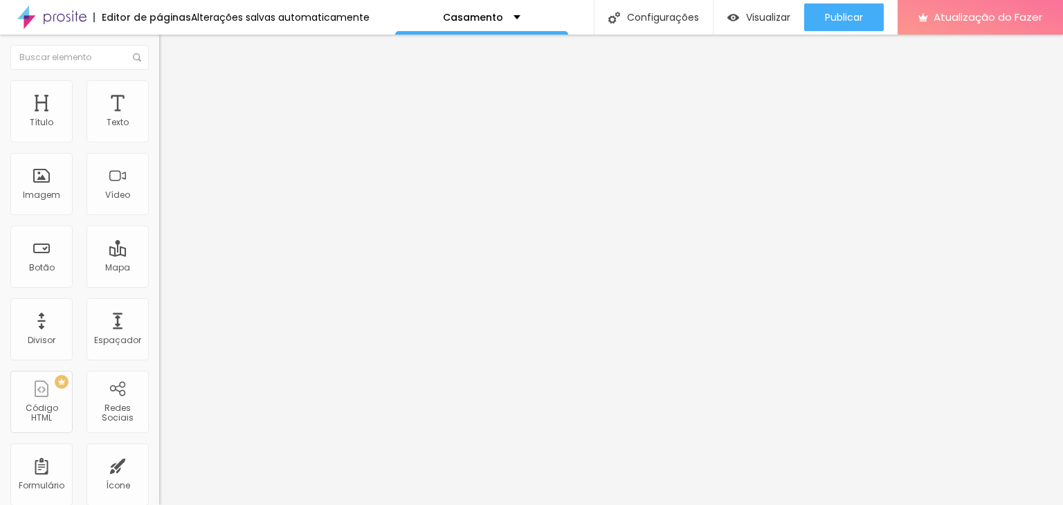
type input "2"
type input "3"
type input "9"
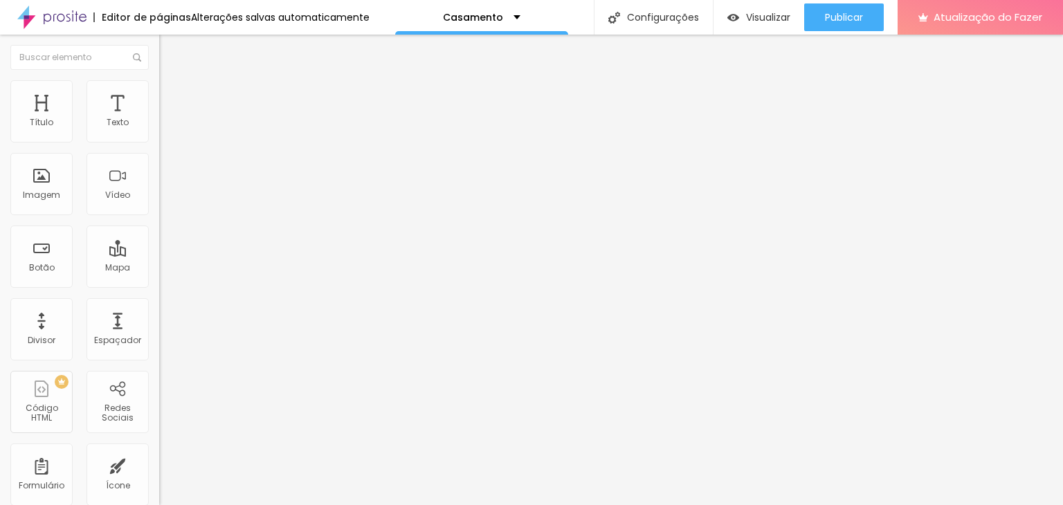
type input "10"
type input "11"
type input "13"
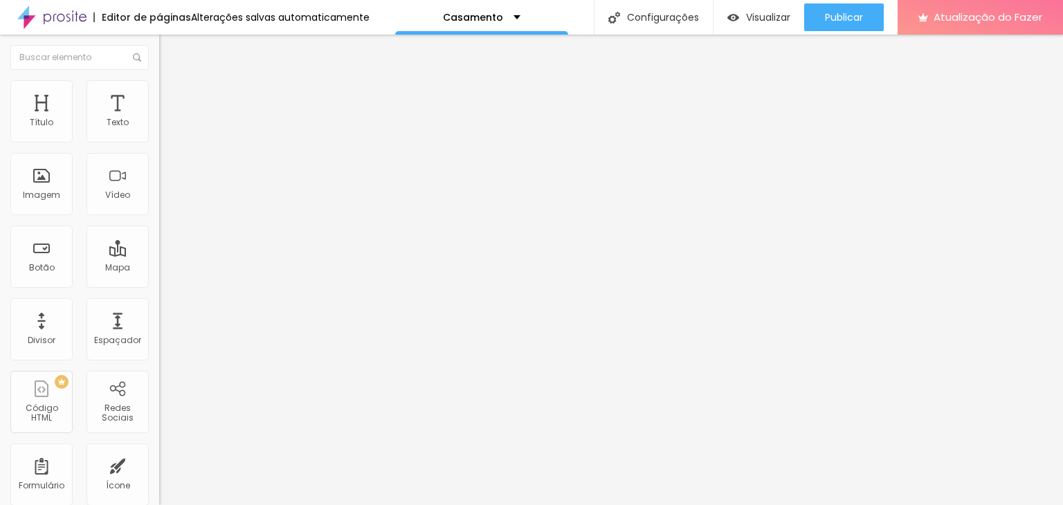
type input "13"
type input "16"
type input "17"
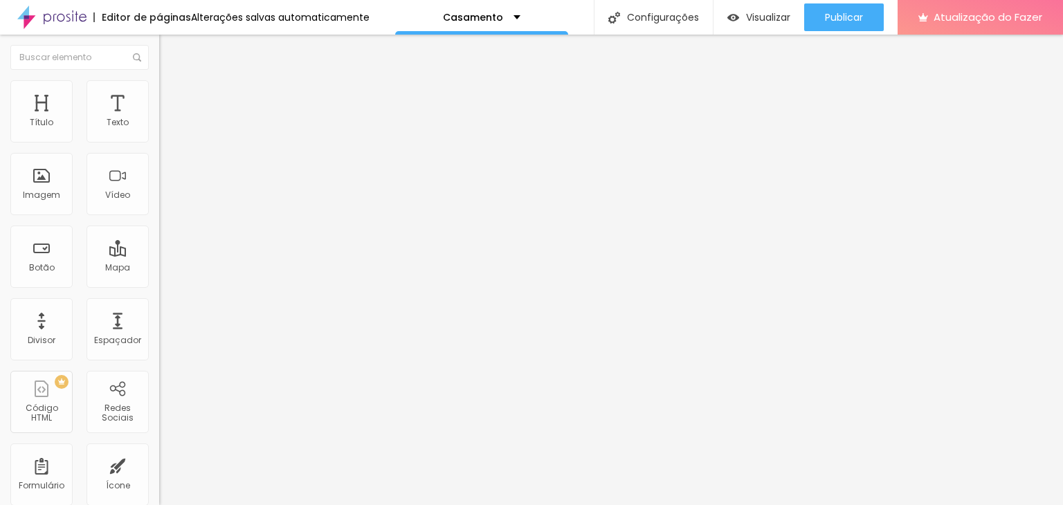
type input "22"
type input "26"
type input "31"
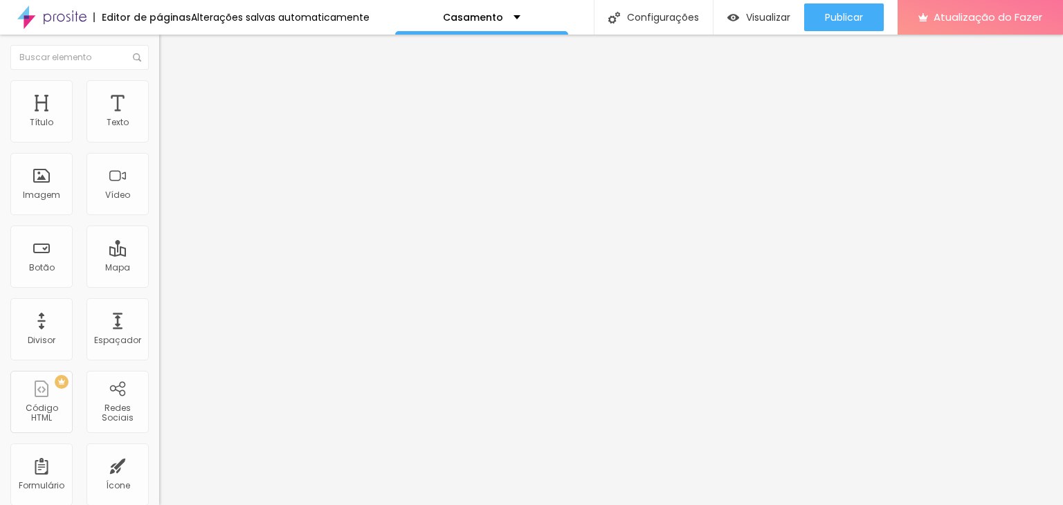
type input "31"
type input "32"
type input "33"
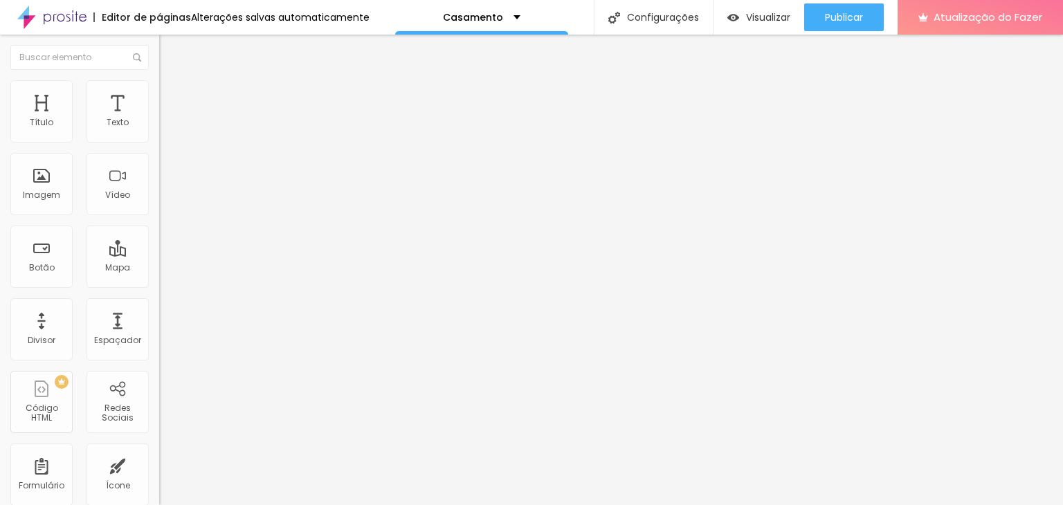
type input "34"
type input "35"
type input "36"
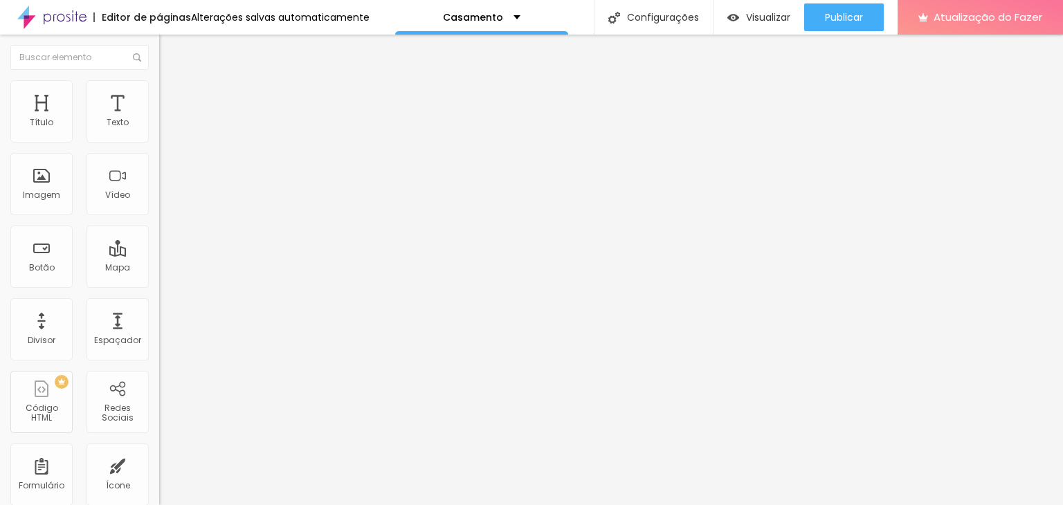
type input "36"
type input "34"
type input "33"
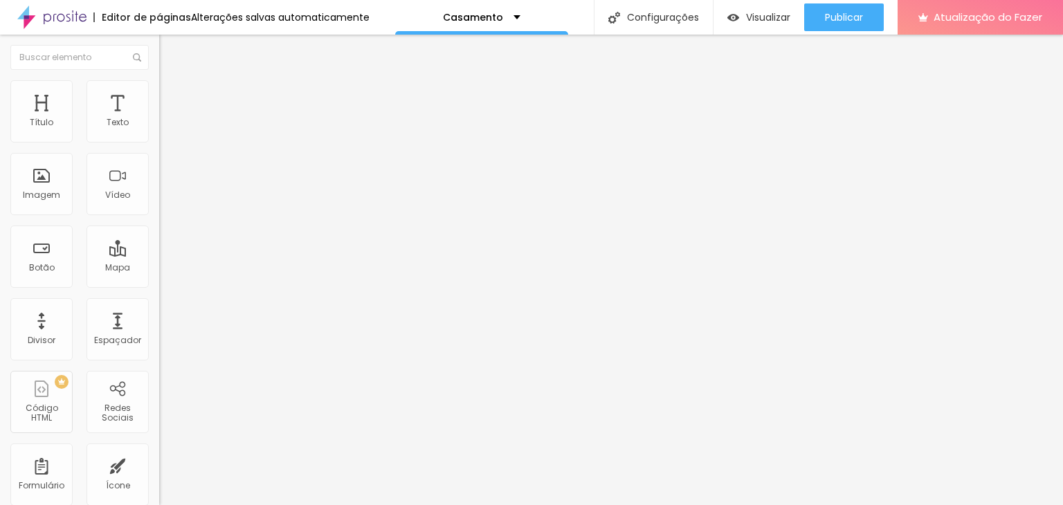
type input "32"
type input "30"
type input "27"
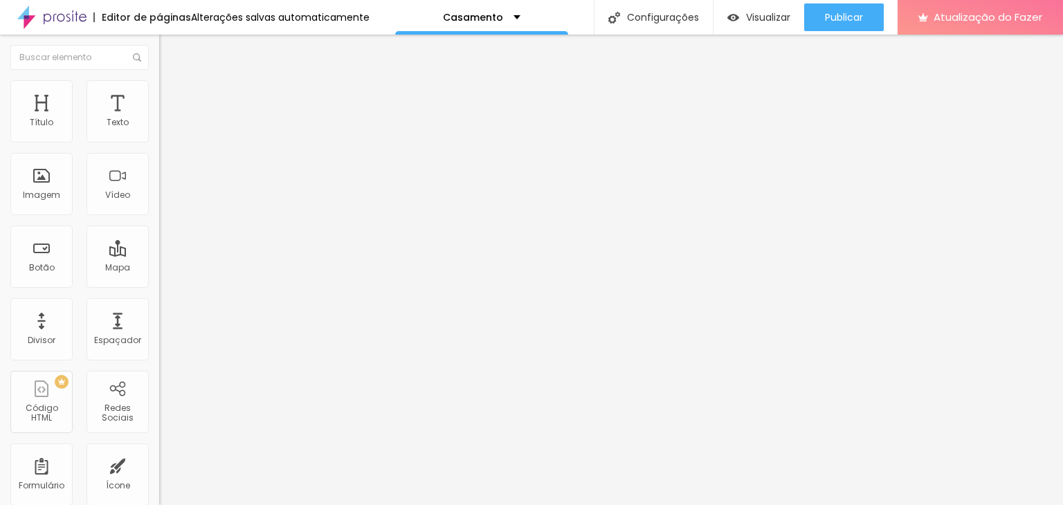
type input "27"
type input "25"
type input "22"
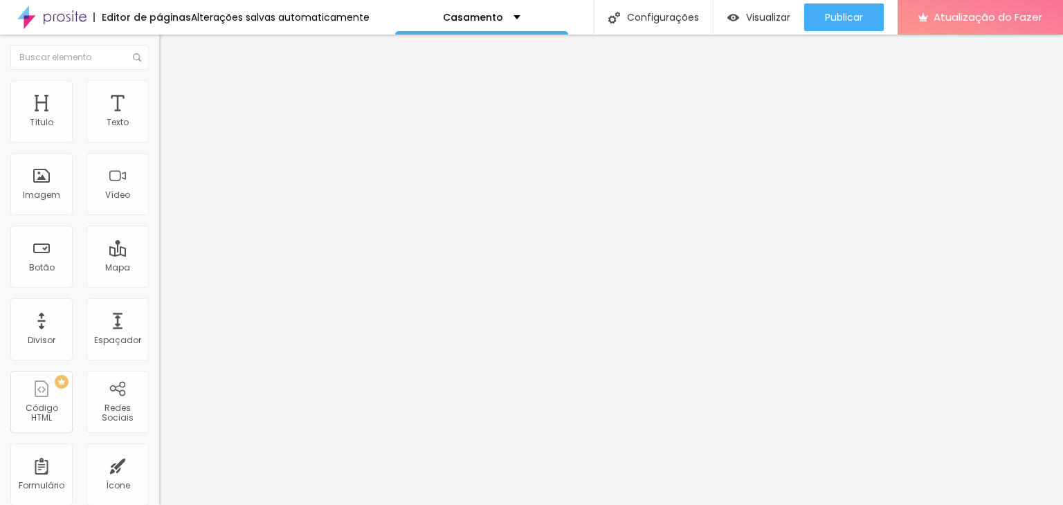
type input "19"
type input "16"
type input "13"
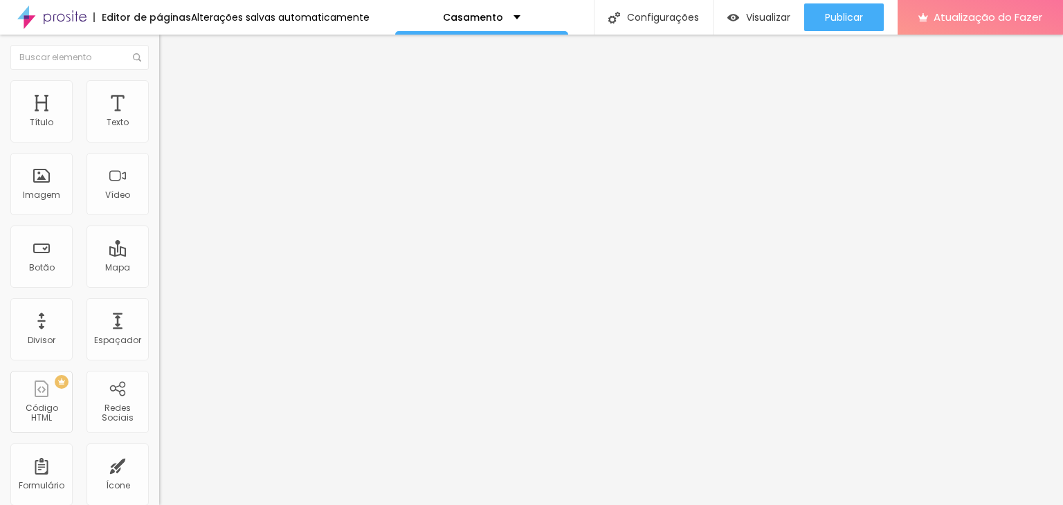
type input "13"
type input "11"
type input "10"
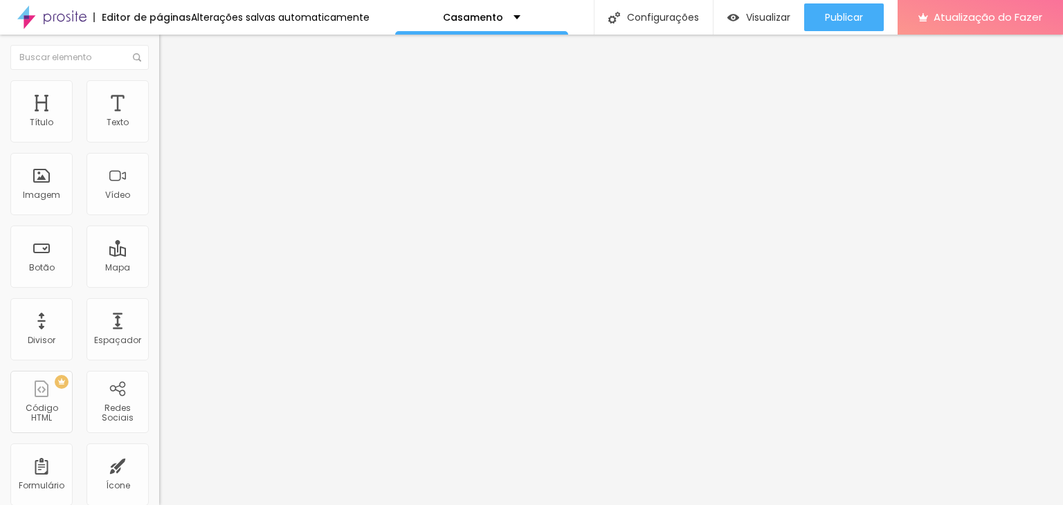
type input "9"
type input "7"
type input "6"
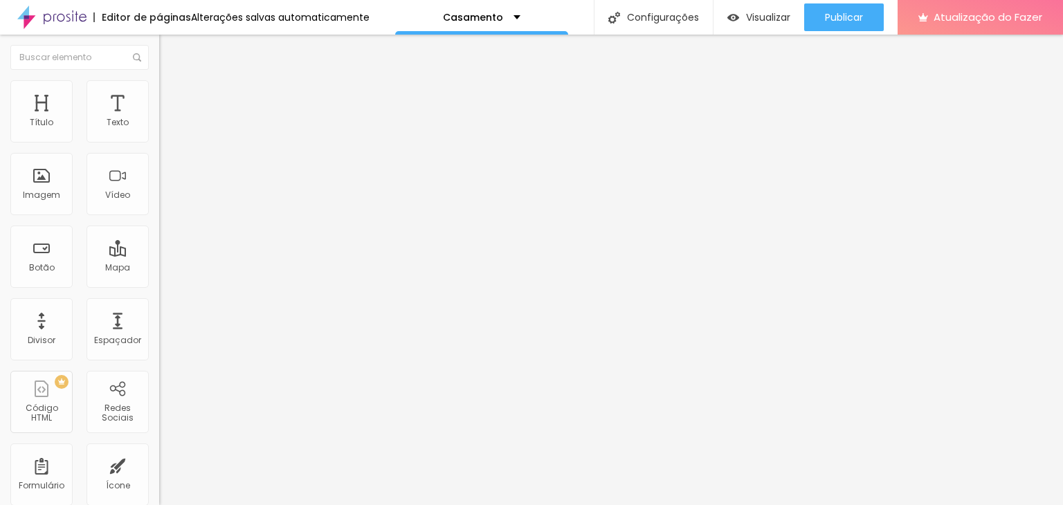
type input "6"
type input "5"
type input "4"
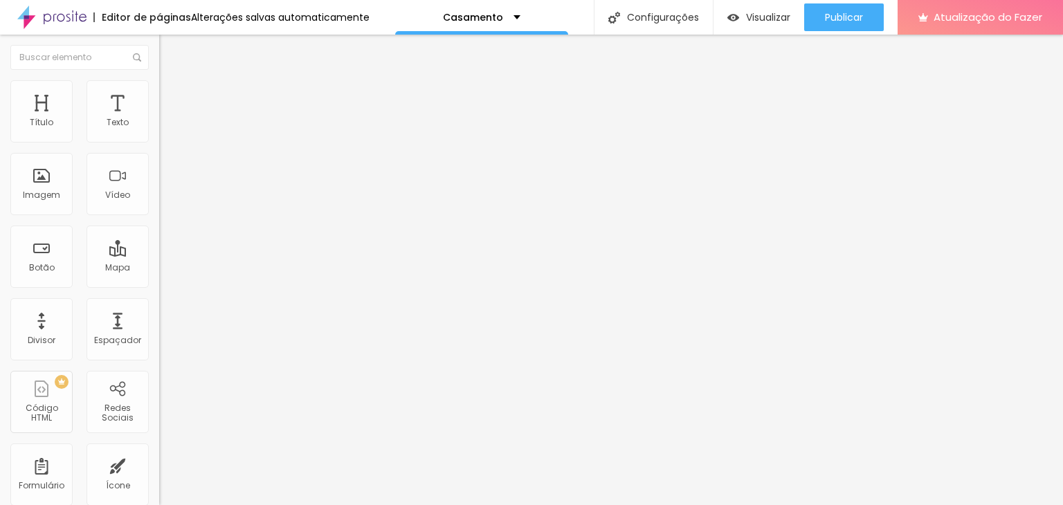
type input "2"
type input "1"
drag, startPoint x: 39, startPoint y: 139, endPoint x: 33, endPoint y: 147, distance: 10.4
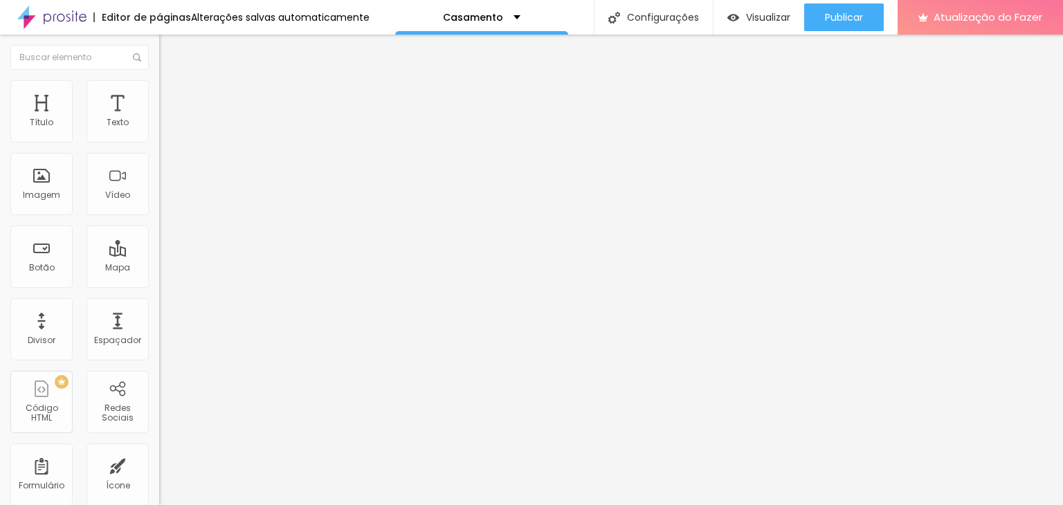
type input "1"
click at [159, 269] on input "range" at bounding box center [203, 274] width 89 height 11
click at [249, 505] on div "Subindo 0/0 arquivos" at bounding box center [531, 509] width 1063 height 8
click at [168, 119] on font "Trocar imagem" at bounding box center [201, 113] width 67 height 12
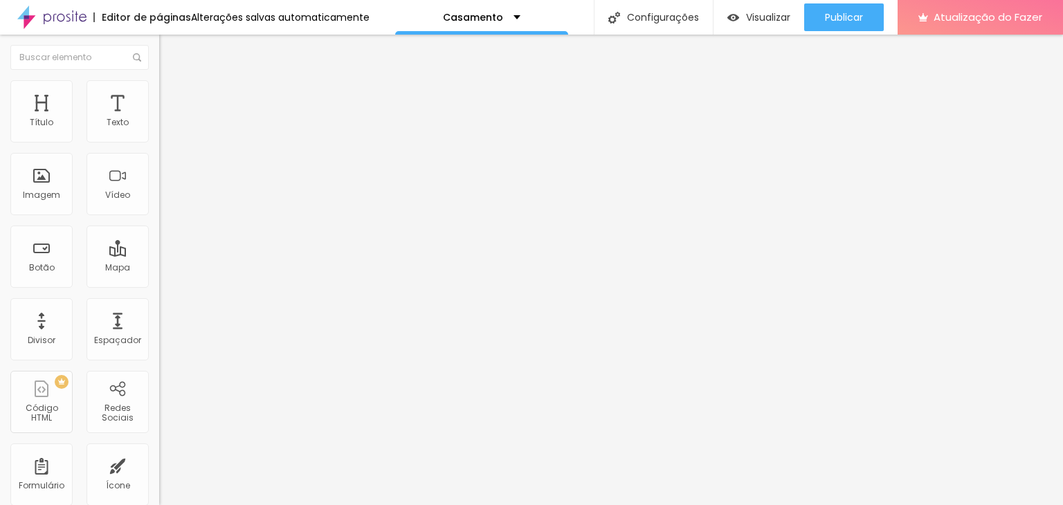
click at [159, 94] on img at bounding box center [165, 100] width 12 height 12
click at [170, 50] on img "button" at bounding box center [175, 50] width 11 height 11
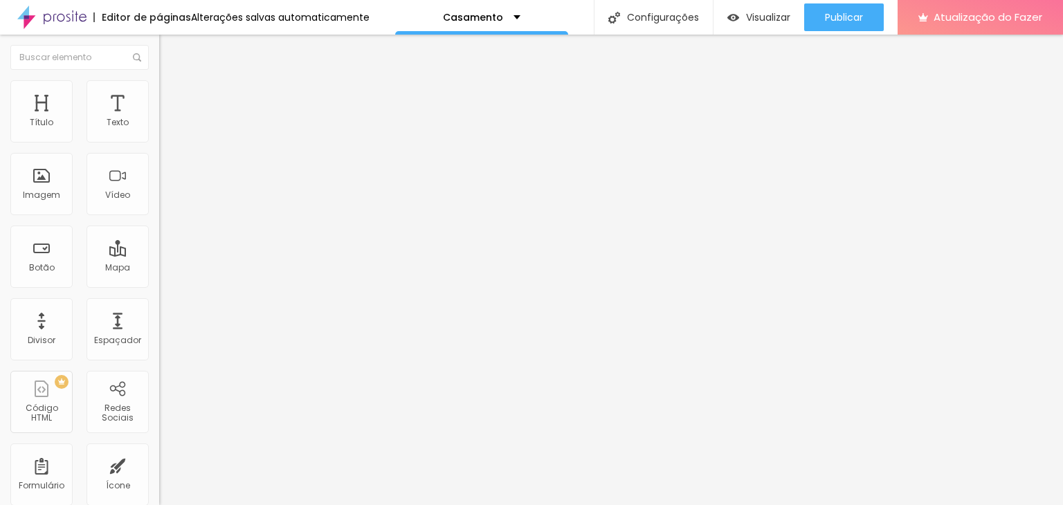
click at [52, 215] on div "Título Texto Imagem Vídeo Botão Mapa Divisor Espaçador PREMIUM Código HTML Rede…" at bounding box center [79, 407] width 159 height 654
click at [46, 199] on font "Imagem" at bounding box center [41, 195] width 37 height 12
click at [784, 12] on font "Visualizar" at bounding box center [768, 17] width 44 height 14
click at [36, 217] on div "Título Texto Imagem Vídeo Botão Mapa Divisor Espaçador PREMIUM Código HTML Rede…" at bounding box center [79, 407] width 159 height 654
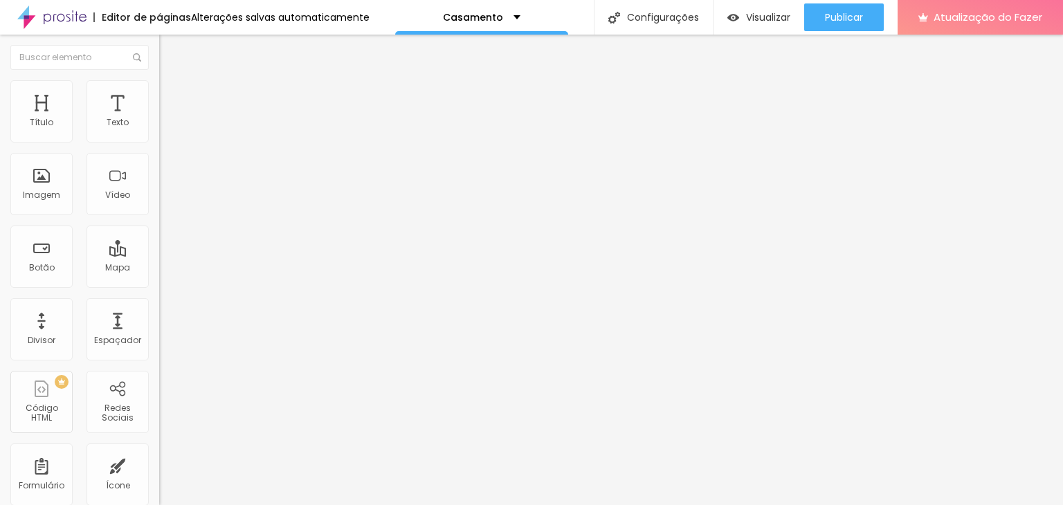
click at [36, 217] on div "Título Texto Imagem Vídeo Botão Mapa Divisor Espaçador PREMIUM Código HTML Rede…" at bounding box center [79, 407] width 159 height 654
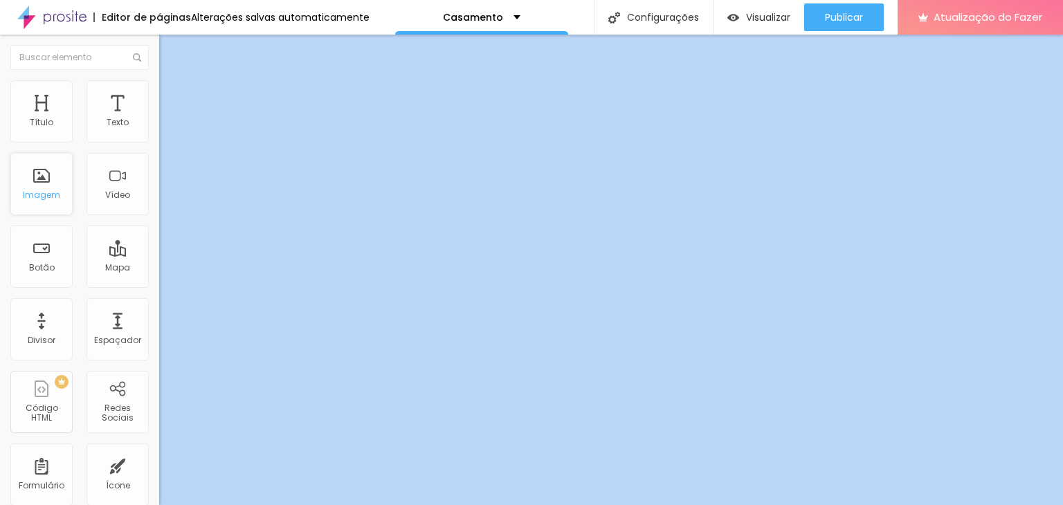
drag, startPoint x: 36, startPoint y: 217, endPoint x: 44, endPoint y: 195, distance: 23.7
click at [44, 195] on div "Título Texto Imagem Vídeo Botão Mapa Divisor Espaçador PREMIUM Código HTML Rede…" at bounding box center [79, 407] width 159 height 654
click at [44, 195] on font "Imagem" at bounding box center [41, 195] width 37 height 12
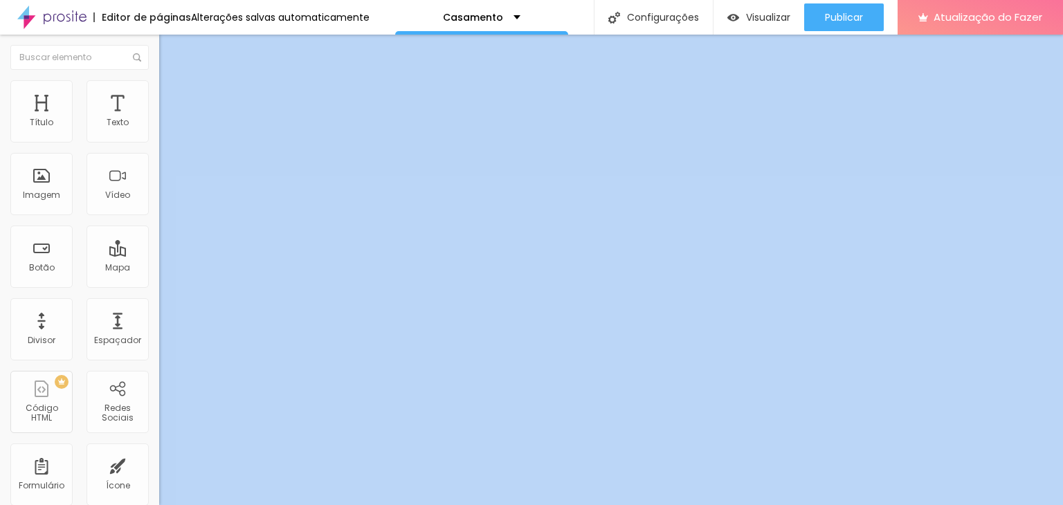
click at [159, 126] on font "Encaixotado" at bounding box center [186, 120] width 54 height 12
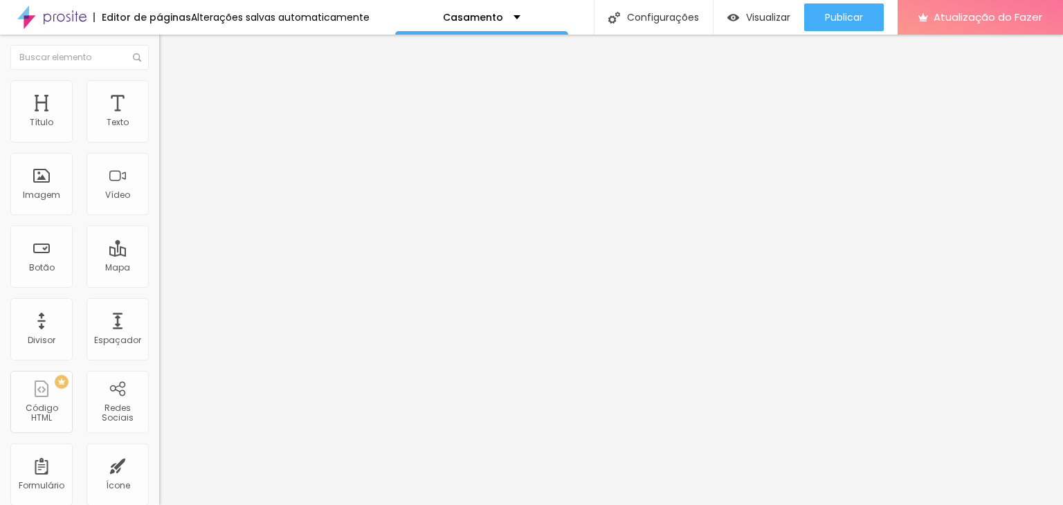
click at [159, 146] on div "Completo" at bounding box center [238, 142] width 159 height 8
click at [159, 266] on div "Editar nulo Conteúdo Estilo Avançado Modo Encaixotado Encaixotado Completo" at bounding box center [238, 270] width 159 height 471
click at [159, 134] on font "Encaixotado" at bounding box center [186, 129] width 54 height 12
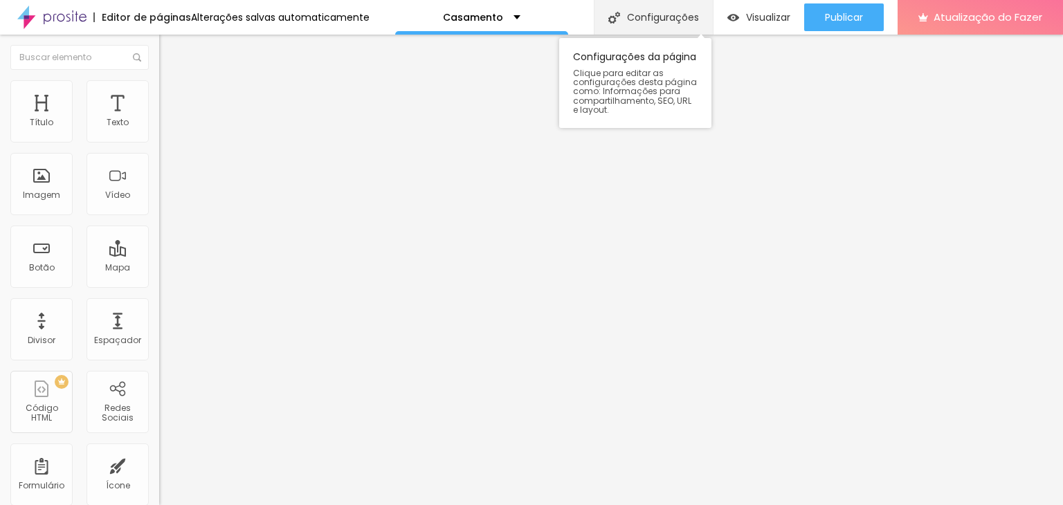
click at [639, 17] on font "Configurações" at bounding box center [663, 17] width 72 height 14
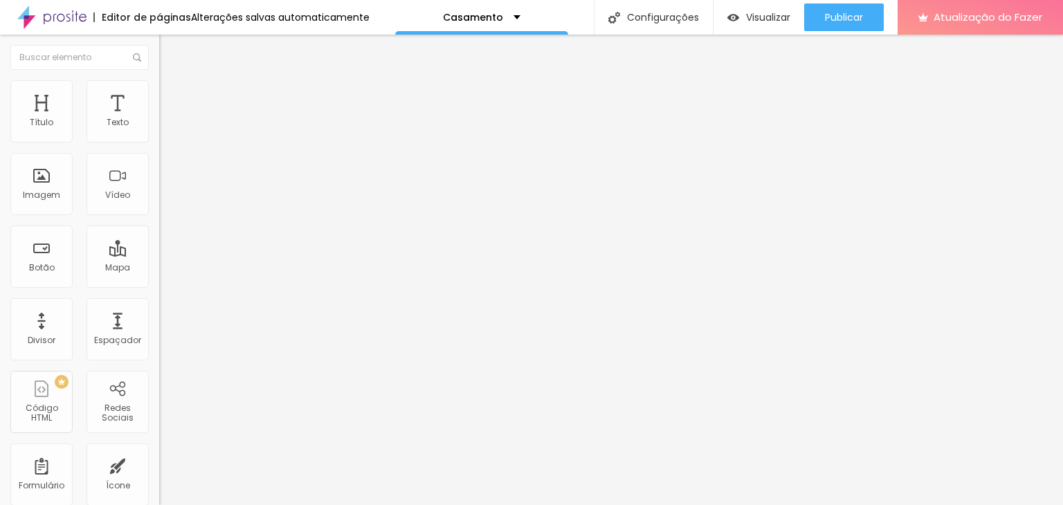
click at [159, 87] on img at bounding box center [165, 86] width 12 height 12
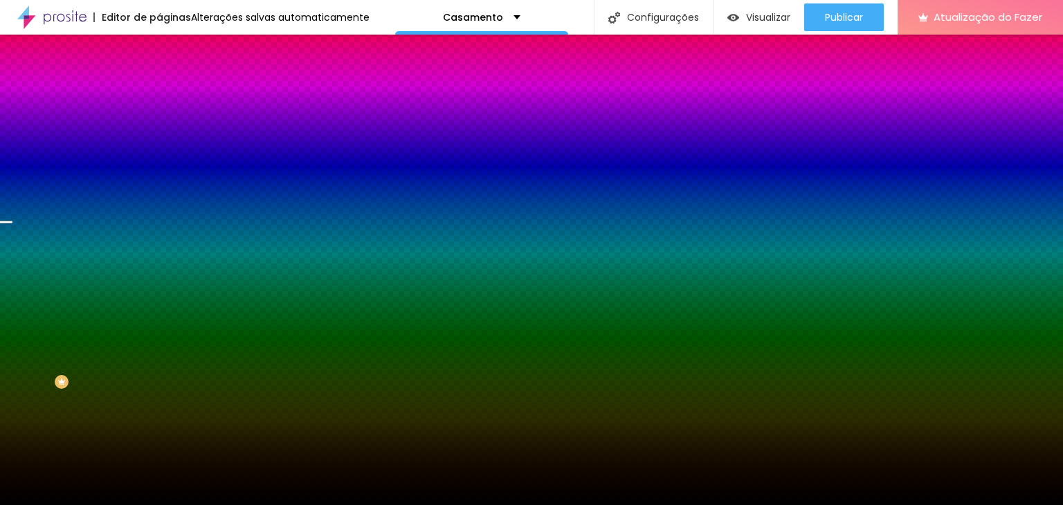
click at [168, 127] on font "Trocar imagem" at bounding box center [201, 122] width 67 height 12
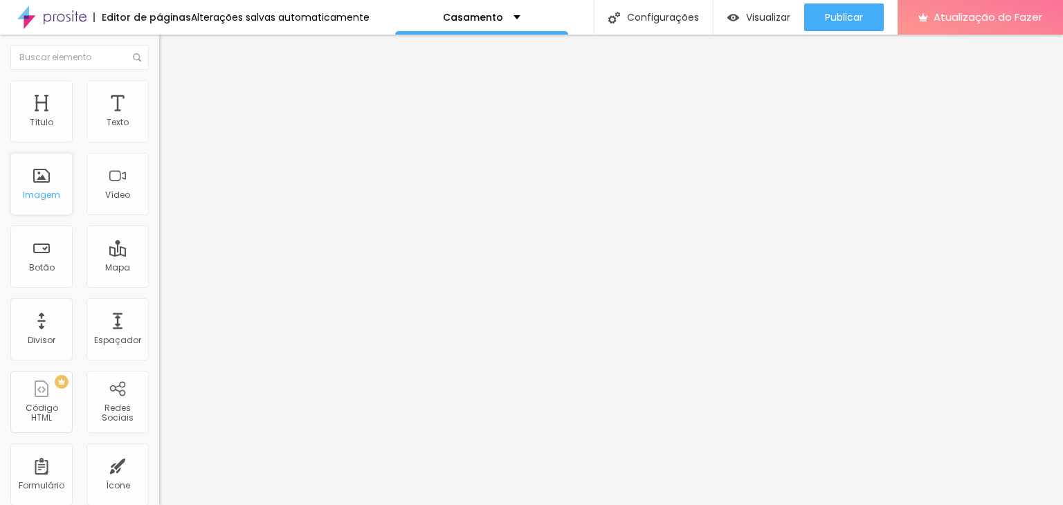
click at [53, 193] on font "Imagem" at bounding box center [41, 195] width 37 height 12
click at [159, 87] on li "Estilo" at bounding box center [238, 87] width 159 height 14
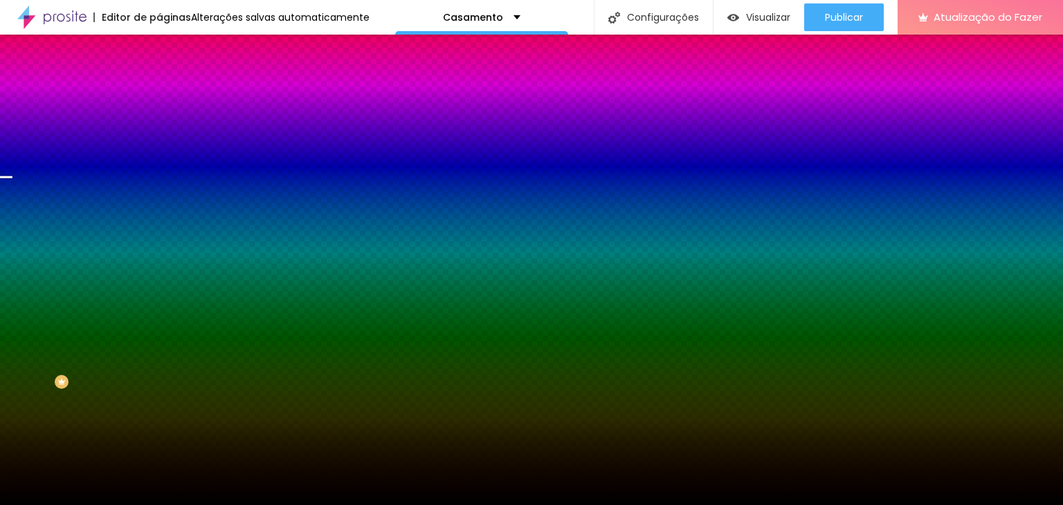
click at [159, 127] on span "Trocar imagem" at bounding box center [196, 122] width 75 height 12
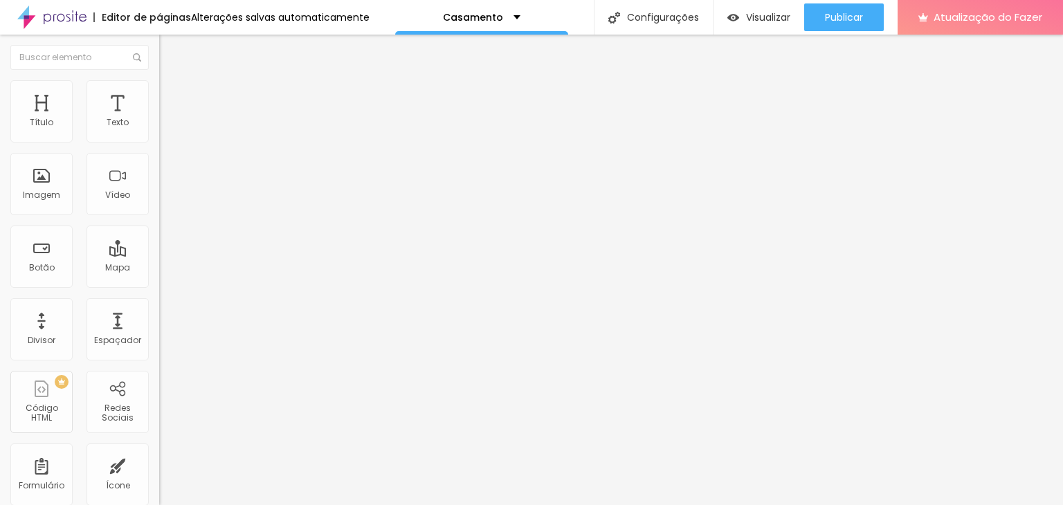
drag, startPoint x: 100, startPoint y: 192, endPoint x: 93, endPoint y: 187, distance: 8.3
type input "1.7"
type input "1.8"
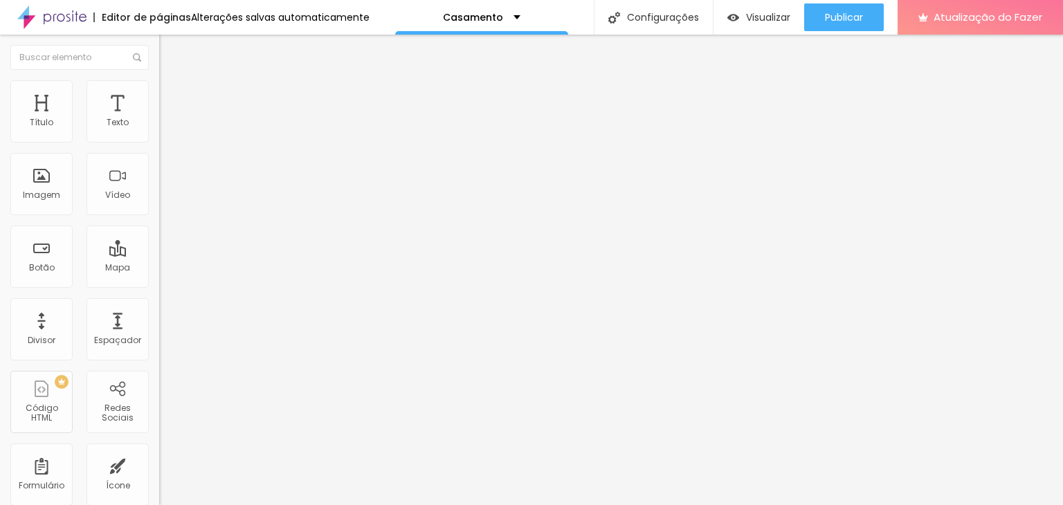
type input "1.8"
type input "1.7"
type input "1.6"
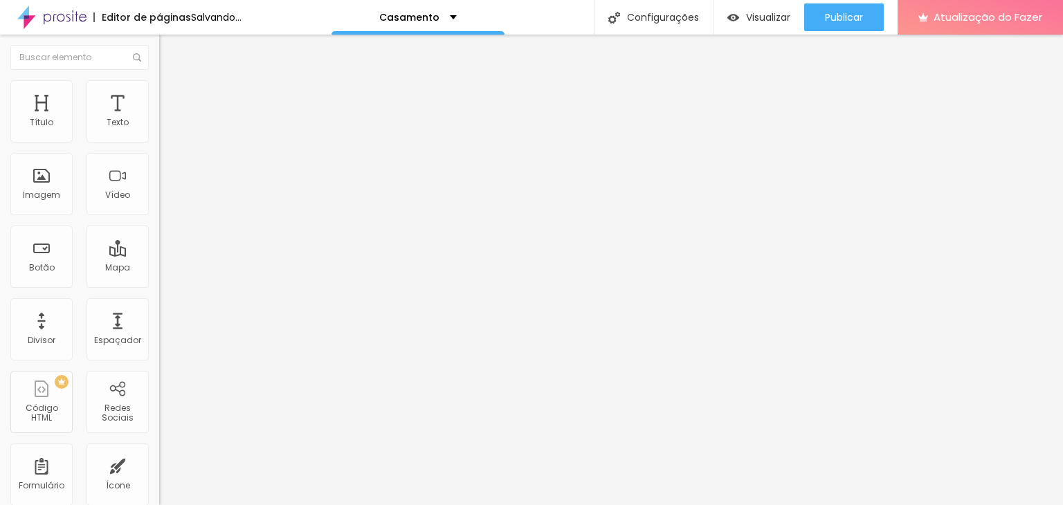
type input "1.5"
type input "1.4"
drag, startPoint x: 93, startPoint y: 187, endPoint x: 83, endPoint y: 186, distance: 10.5
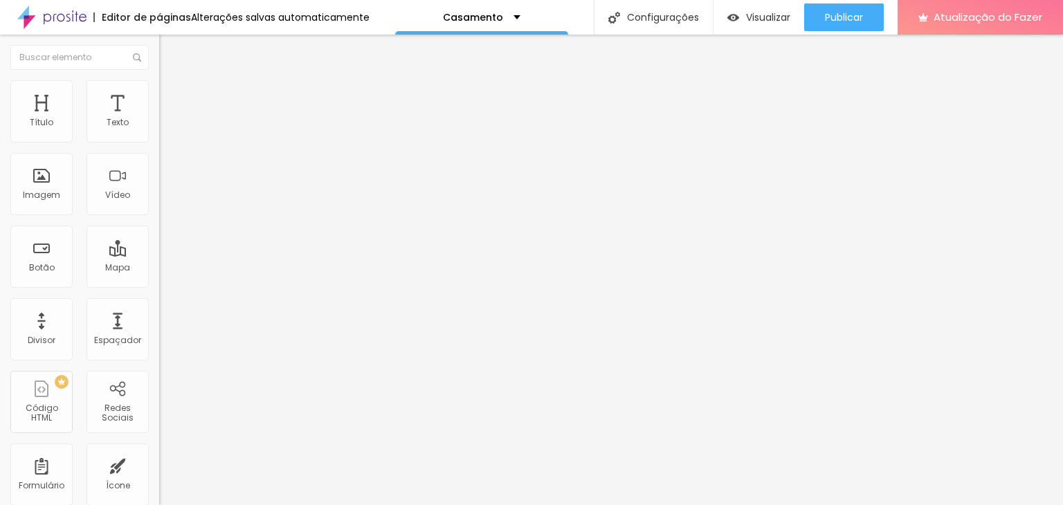
type input "1.4"
